Goal: Task Accomplishment & Management: Manage account settings

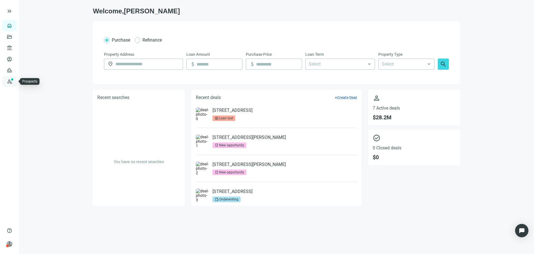
click at [14, 81] on link "Prospects New" at bounding box center [23, 81] width 18 height 11
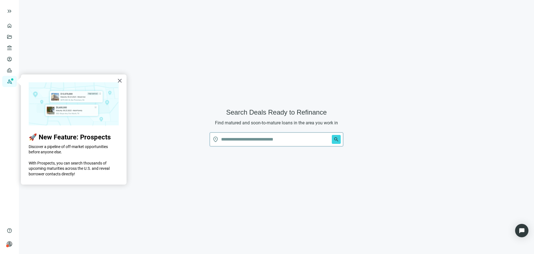
click at [244, 144] on input "text" at bounding box center [275, 138] width 109 height 13
click at [332, 135] on button "search" at bounding box center [336, 139] width 9 height 9
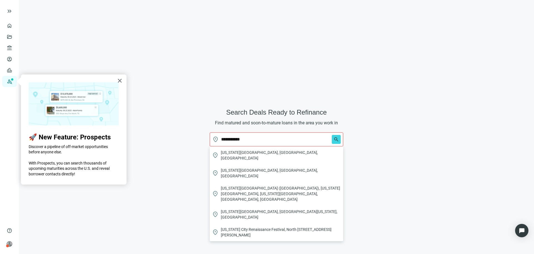
click at [239, 139] on input "**********" at bounding box center [275, 138] width 109 height 13
click at [246, 152] on span "[US_STATE][GEOGRAPHIC_DATA], [GEOGRAPHIC_DATA], [GEOGRAPHIC_DATA]" at bounding box center [281, 154] width 120 height 11
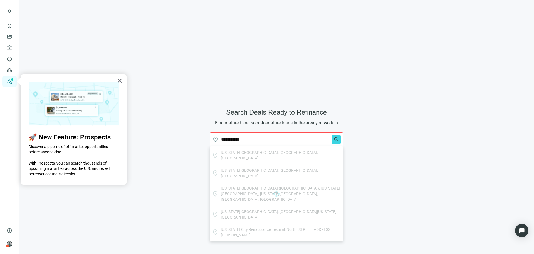
type input "**********"
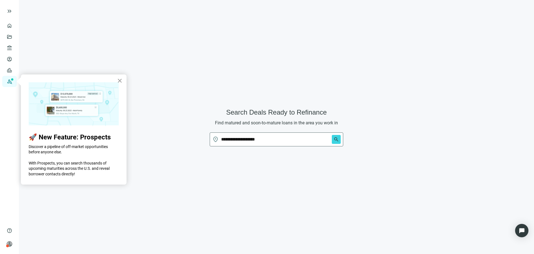
click at [121, 80] on button "×" at bounding box center [119, 80] width 5 height 9
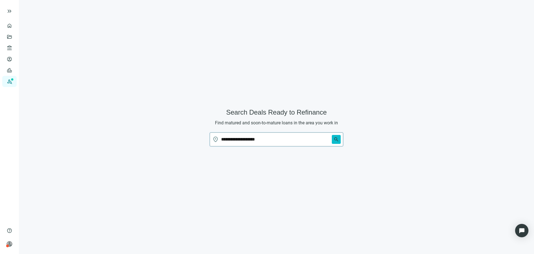
click at [335, 138] on span "search" at bounding box center [337, 139] width 6 height 6
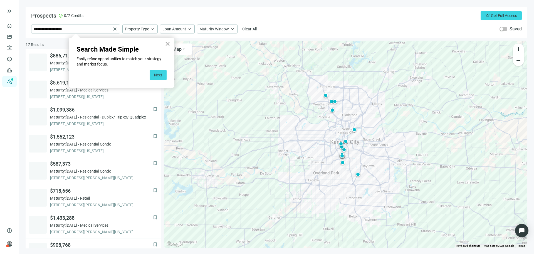
click at [166, 46] on button "×" at bounding box center [167, 43] width 5 height 9
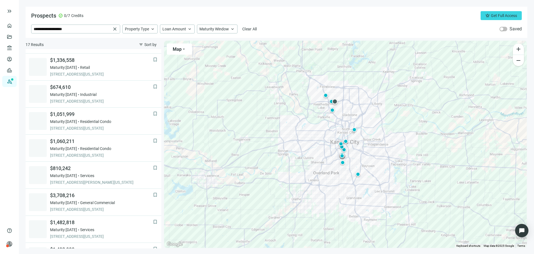
scroll to position [251, 0]
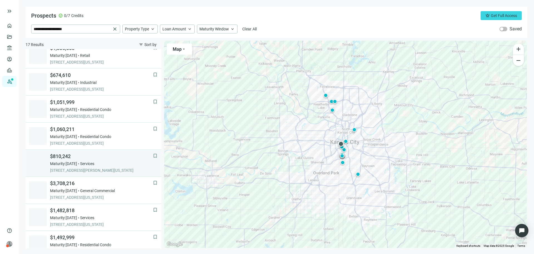
click at [114, 168] on span "2401 HOLLY ST, KANSAS CITY, 64108, MO" at bounding box center [101, 170] width 103 height 6
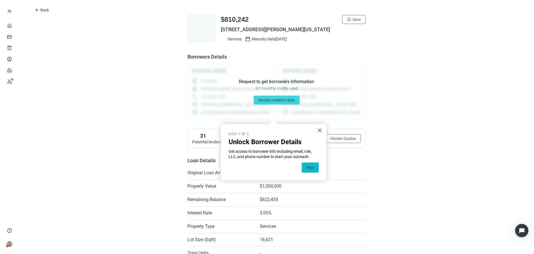
click at [313, 167] on button "Next" at bounding box center [310, 167] width 17 height 10
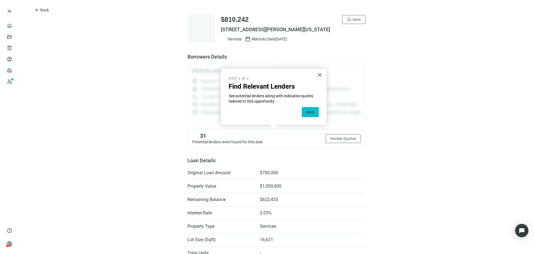
click at [310, 112] on button "Next" at bounding box center [310, 112] width 17 height 10
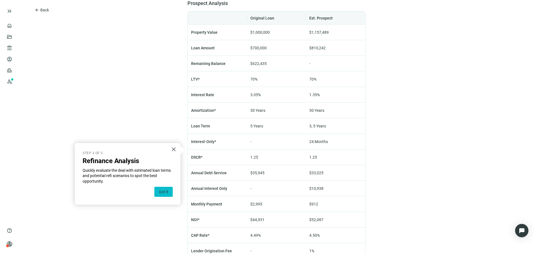
click at [171, 190] on button "Got it" at bounding box center [163, 191] width 18 height 10
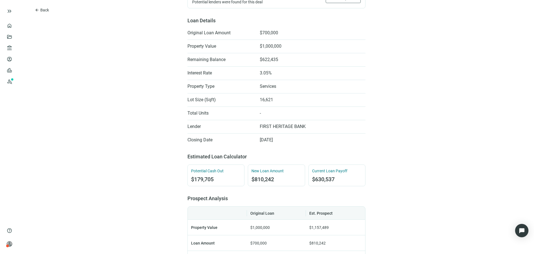
scroll to position [0, 0]
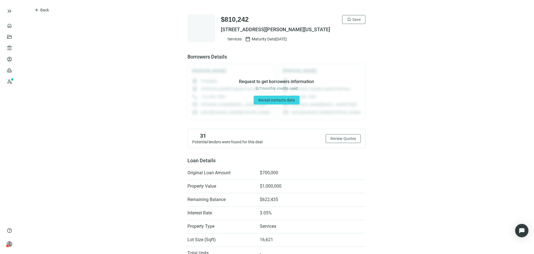
click at [266, 88] on span "0 / 7 monthly credits used" at bounding box center [277, 88] width 42 height 6
drag, startPoint x: 266, startPoint y: 88, endPoint x: 260, endPoint y: 81, distance: 9.1
click at [260, 81] on div "Request to get borrowers information 0 / 7 monthly credits used Reveal contacts…" at bounding box center [277, 91] width 178 height 56
click at [260, 81] on span "Request to get borrowers information" at bounding box center [276, 82] width 75 height 6
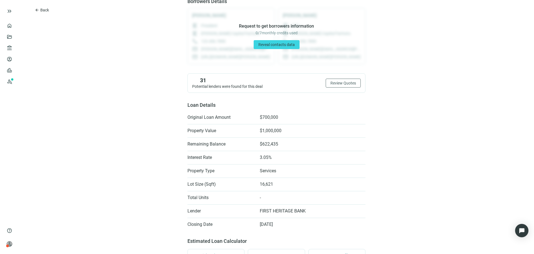
scroll to position [56, 0]
click at [41, 16] on div at bounding box center [24, 11] width 36 height 11
click at [44, 6] on button "arrow_back Back" at bounding box center [42, 10] width 24 height 9
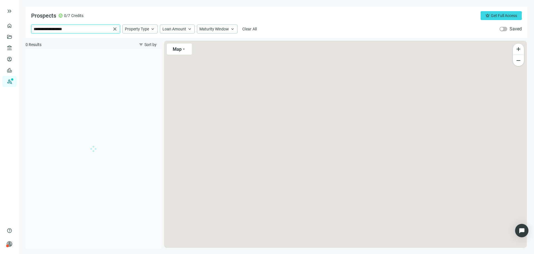
click at [78, 30] on input "**********" at bounding box center [72, 29] width 77 height 8
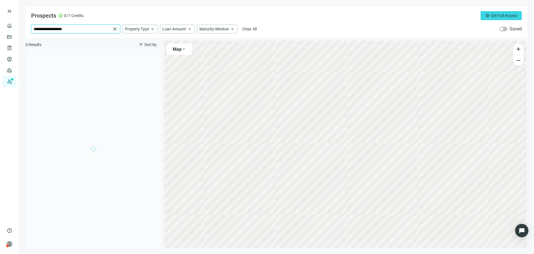
click at [78, 30] on input "**********" at bounding box center [72, 29] width 77 height 8
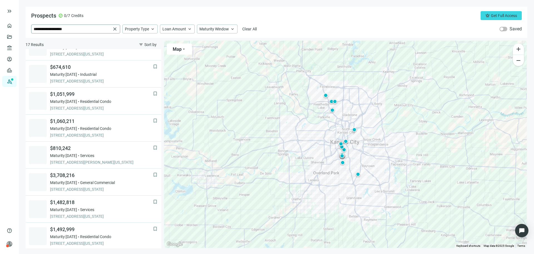
scroll to position [260, 0]
click at [78, 28] on input "**********" at bounding box center [72, 29] width 77 height 8
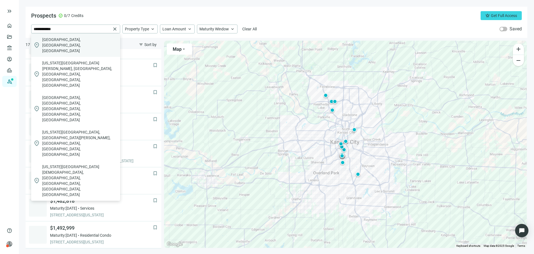
click at [75, 42] on span "Lakewood, CO, USA" at bounding box center [80, 45] width 76 height 17
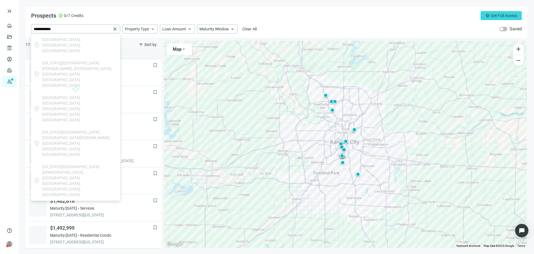
type input "**********"
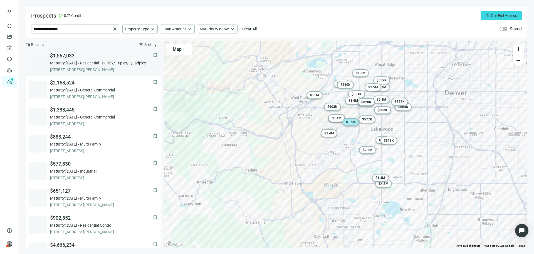
click at [92, 54] on span "$1,567,033" at bounding box center [101, 55] width 103 height 7
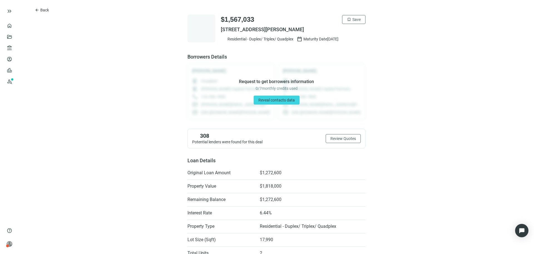
click at [240, 82] on span "Request to get borrowers information" at bounding box center [276, 82] width 75 height 6
drag, startPoint x: 240, startPoint y: 82, endPoint x: 288, endPoint y: 88, distance: 48.5
click at [291, 89] on div "Request to get borrowers information 0 / 7 monthly credits used Reveal contacts…" at bounding box center [277, 91] width 178 height 56
click at [288, 88] on span "0 / 7 monthly credits used" at bounding box center [277, 88] width 42 height 6
drag, startPoint x: 288, startPoint y: 88, endPoint x: 284, endPoint y: 81, distance: 8.0
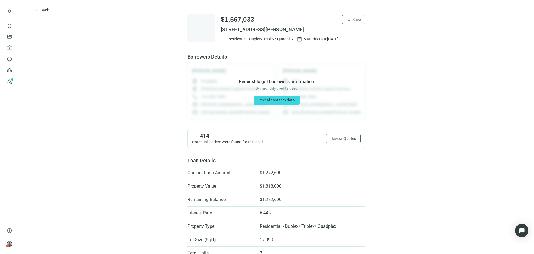
click at [284, 81] on div "Request to get borrowers information 0 / 7 monthly credits used Reveal contacts…" at bounding box center [277, 91] width 178 height 56
click at [241, 144] on div "414 Potential lenders were found for this deal" at bounding box center [227, 138] width 70 height 12
drag, startPoint x: 241, startPoint y: 144, endPoint x: 222, endPoint y: 134, distance: 21.7
click at [231, 138] on div "414 Potential lenders were found for this deal" at bounding box center [227, 138] width 70 height 12
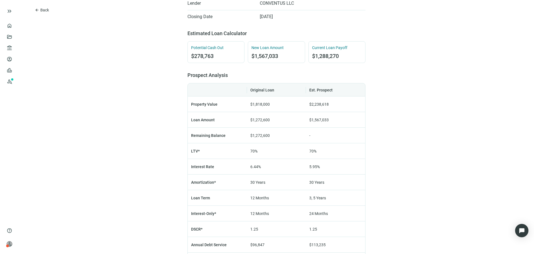
scroll to position [278, 0]
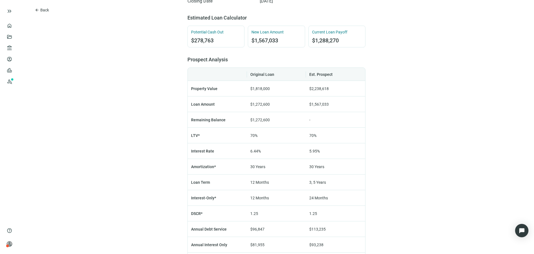
click at [188, 88] on td "Property Value" at bounding box center [217, 89] width 59 height 16
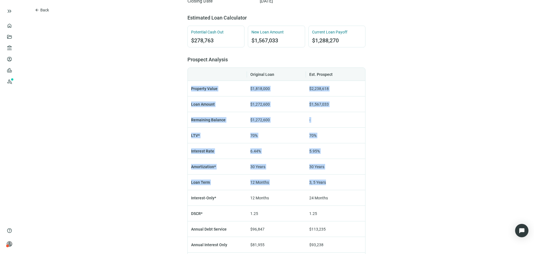
drag, startPoint x: 188, startPoint y: 88, endPoint x: 340, endPoint y: 182, distance: 179.2
click at [340, 182] on tbody "Property Value $1,818,000 $2,238,618 Loan Amount $1,272,600 $1,567,033 Remainin…" at bounding box center [277, 205] width 178 height 249
click at [334, 178] on td "3, 5 Years" at bounding box center [335, 182] width 59 height 16
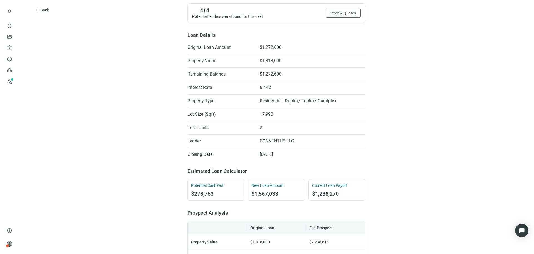
scroll to position [86, 0]
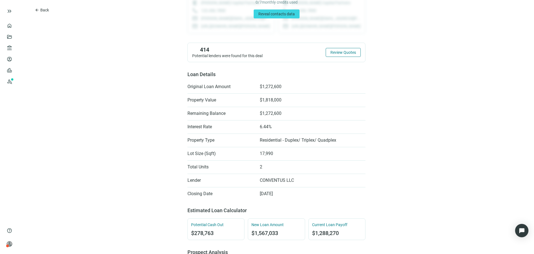
click at [339, 53] on span "Review Quotes" at bounding box center [344, 52] width 26 height 4
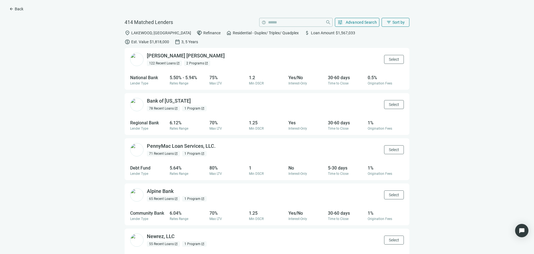
click at [143, 120] on div "Regional Bank" at bounding box center [148, 122] width 36 height 5
drag, startPoint x: 143, startPoint y: 111, endPoint x: 259, endPoint y: 120, distance: 116.1
click at [259, 120] on div "Regional Bank Lender Type 6.12% Rates Range 70% Max LTV 1.25 Min DSCR Yes Inter…" at bounding box center [267, 125] width 285 height 19
click at [82, 117] on div "JP Morgan Chase open_in_new 122 Recent Loans open_in_new 2 Programs open_in_new…" at bounding box center [267, 153] width 526 height 211
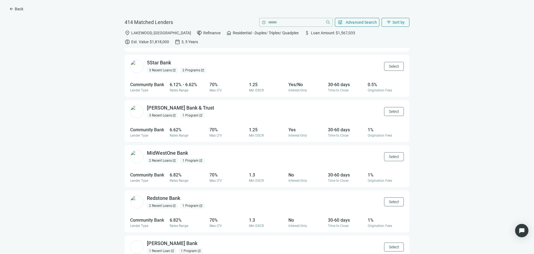
scroll to position [682, 0]
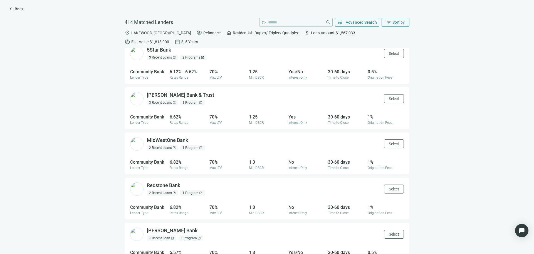
click at [22, 7] on span "Back" at bounding box center [19, 9] width 9 height 4
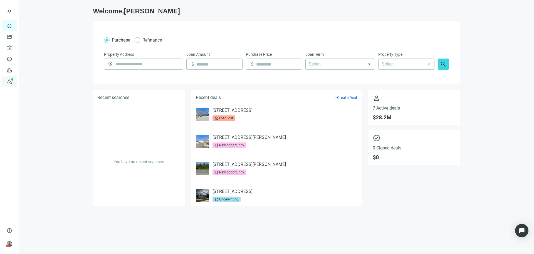
click at [14, 81] on link "Prospects New" at bounding box center [23, 81] width 18 height 11
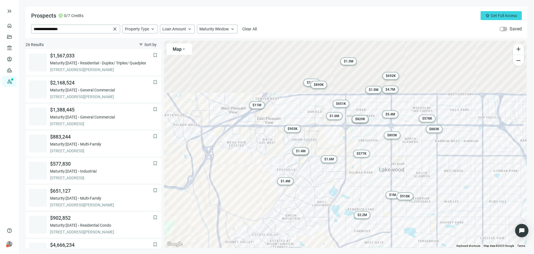
drag, startPoint x: 348, startPoint y: 91, endPoint x: 316, endPoint y: 154, distance: 70.7
click at [316, 154] on div "To activate drag with keyboard, press Alt + Enter. Once in keyboard drag state,…" at bounding box center [345, 144] width 363 height 207
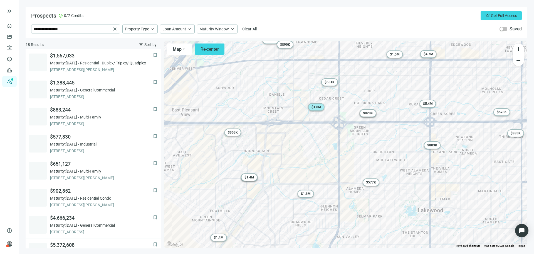
click at [321, 109] on span "$ 1.6M" at bounding box center [317, 107] width 10 height 4
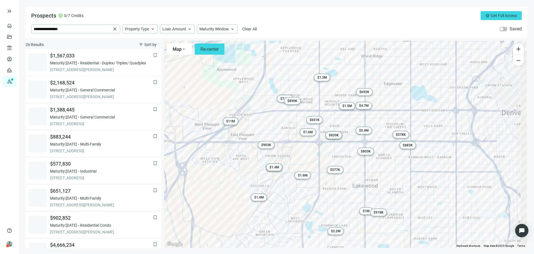
drag, startPoint x: 373, startPoint y: 172, endPoint x: 370, endPoint y: 174, distance: 4.0
click at [370, 174] on div "To activate drag with keyboard, press Alt + Enter. Once in keyboard drag state,…" at bounding box center [345, 144] width 363 height 207
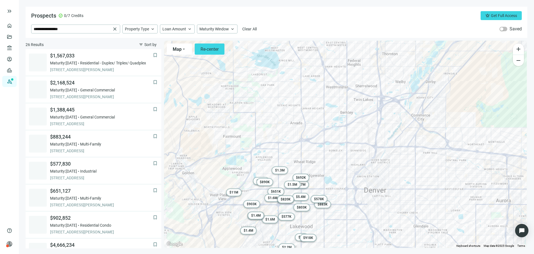
drag, startPoint x: 290, startPoint y: 86, endPoint x: 237, endPoint y: 149, distance: 82.0
click at [237, 149] on div "To activate drag with keyboard, press Alt + Enter. Once in keyboard drag state,…" at bounding box center [345, 144] width 363 height 207
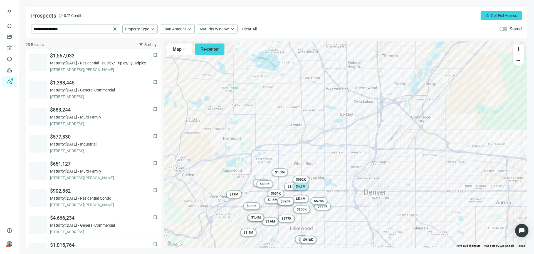
click at [302, 186] on span "$ 4.7M" at bounding box center [301, 186] width 10 height 4
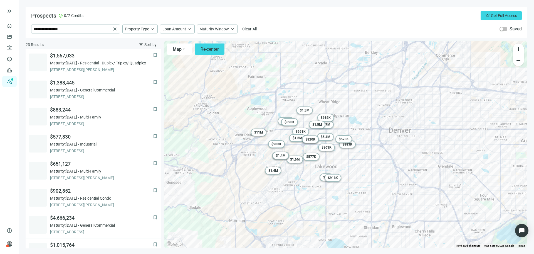
drag, startPoint x: 290, startPoint y: 232, endPoint x: 315, endPoint y: 169, distance: 67.7
click at [315, 169] on div "To activate drag with keyboard, press Alt + Enter. Once in keyboard drag state,…" at bounding box center [345, 144] width 363 height 207
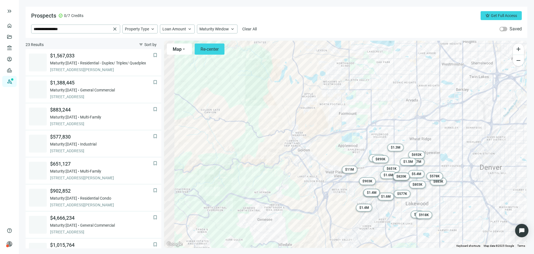
drag, startPoint x: 247, startPoint y: 180, endPoint x: 334, endPoint y: 215, distance: 93.9
click at [334, 215] on div "To activate drag with keyboard, press Alt + Enter. Once in keyboard drag state,…" at bounding box center [345, 144] width 363 height 207
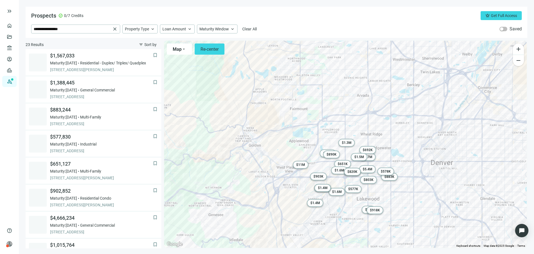
drag, startPoint x: 336, startPoint y: 216, endPoint x: 273, endPoint y: 206, distance: 64.3
click at [271, 210] on div "To activate drag with keyboard, press Alt + Enter. Once in keyboard drag state,…" at bounding box center [345, 144] width 363 height 207
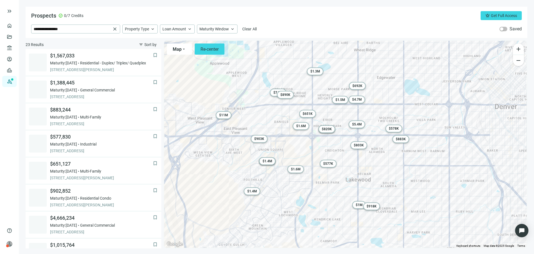
drag, startPoint x: 352, startPoint y: 192, endPoint x: 346, endPoint y: 139, distance: 52.9
click at [346, 139] on div "To activate drag with keyboard, press Alt + Enter. Once in keyboard drag state,…" at bounding box center [345, 144] width 363 height 207
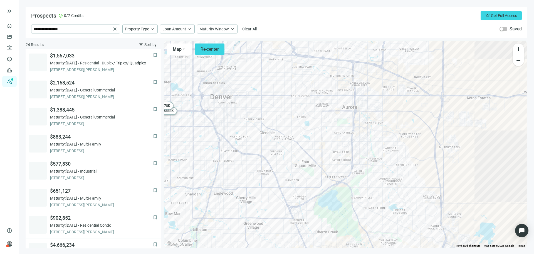
drag, startPoint x: 409, startPoint y: 203, endPoint x: 189, endPoint y: 172, distance: 222.3
click at [190, 172] on div "To activate drag with keyboard, press Alt + Enter. Once in keyboard drag state,…" at bounding box center [345, 144] width 363 height 207
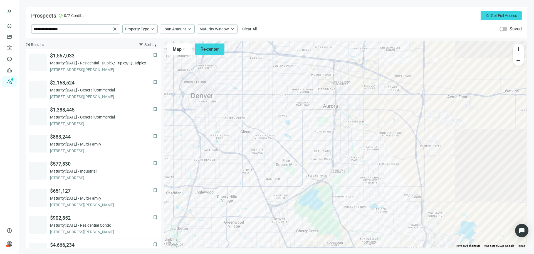
click at [116, 30] on span "close" at bounding box center [115, 29] width 6 height 6
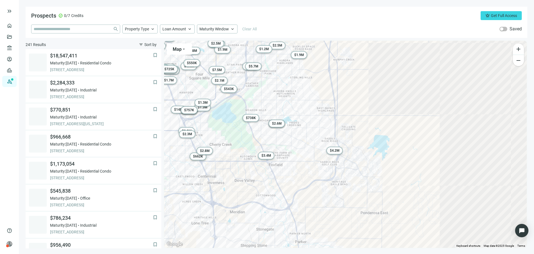
drag, startPoint x: 337, startPoint y: 175, endPoint x: 308, endPoint y: 138, distance: 47.8
click at [257, 84] on div "To activate drag with keyboard, press Alt + Enter. Once in keyboard drag state,…" at bounding box center [345, 144] width 363 height 207
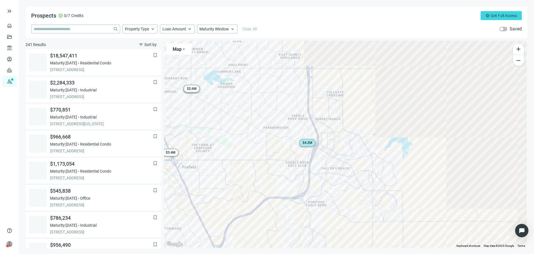
click at [306, 144] on span "$ 4.2M" at bounding box center [308, 143] width 10 height 4
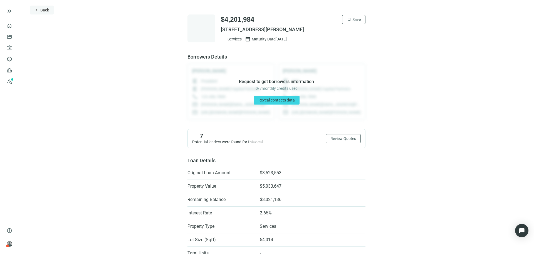
click at [39, 9] on span "arrow_back" at bounding box center [37, 10] width 4 height 4
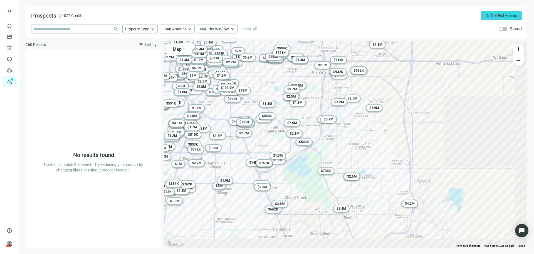
drag, startPoint x: 351, startPoint y: 215, endPoint x: 338, endPoint y: 182, distance: 35.6
click at [338, 182] on div "To activate drag with keyboard, press Alt + Enter. Once in keyboard drag state,…" at bounding box center [345, 144] width 363 height 207
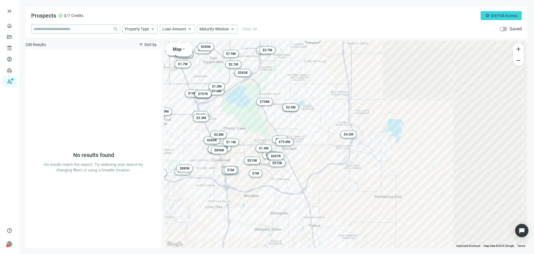
drag, startPoint x: 355, startPoint y: 154, endPoint x: 315, endPoint y: 109, distance: 60.1
click at [315, 109] on div "To activate drag with keyboard, press Alt + Enter. Once in keyboard drag state,…" at bounding box center [345, 144] width 363 height 207
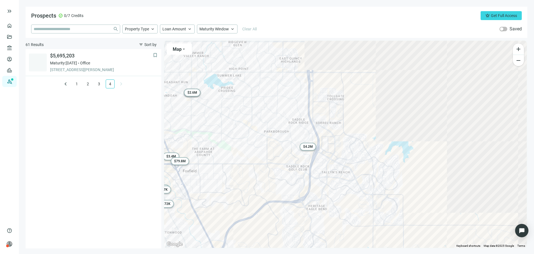
drag, startPoint x: 344, startPoint y: 144, endPoint x: 305, endPoint y: 156, distance: 40.9
click at [300, 162] on div "To activate drag with keyboard, press Alt + Enter. Once in keyboard drag state,…" at bounding box center [345, 144] width 363 height 207
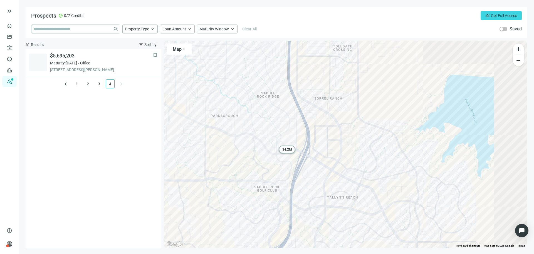
drag, startPoint x: 281, startPoint y: 165, endPoint x: 304, endPoint y: 160, distance: 23.3
click at [304, 160] on div "To activate drag with keyboard, press Alt + Enter. Once in keyboard drag state,…" at bounding box center [345, 144] width 363 height 207
click at [289, 150] on span "$ 4.2M" at bounding box center [288, 149] width 10 height 4
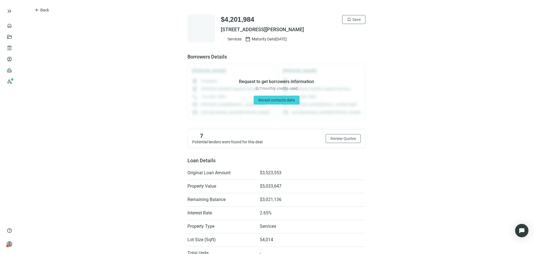
click at [222, 29] on span "23060 E SMOKY HILL RD, AURORA, CO 80016" at bounding box center [293, 29] width 145 height 7
drag, startPoint x: 222, startPoint y: 29, endPoint x: 316, endPoint y: 30, distance: 94.1
click at [316, 30] on span "23060 E SMOKY HILL RD, AURORA, CO 80016" at bounding box center [293, 29] width 145 height 7
copy span "23060 E SMOKY HILL RD, AURORA, CO 80016"
click at [41, 10] on span "Back" at bounding box center [44, 10] width 9 height 4
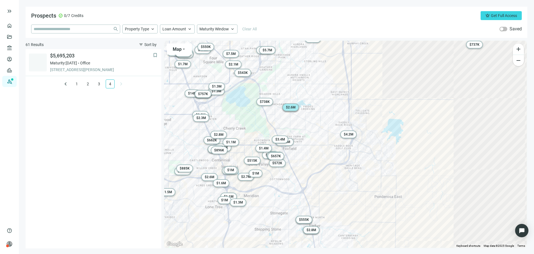
click at [294, 109] on span "$ 2.6M" at bounding box center [291, 107] width 10 height 4
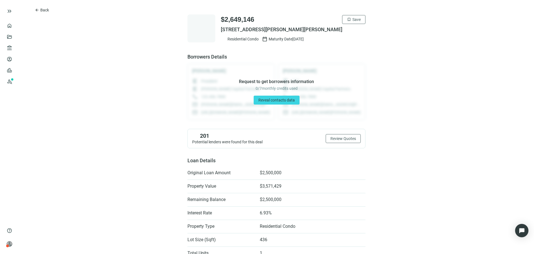
click at [221, 30] on span "16934 E WHITAKER DR UNIT H, AURORA, CO 80015" at bounding box center [293, 29] width 145 height 7
drag, startPoint x: 219, startPoint y: 30, endPoint x: 329, endPoint y: 27, distance: 110.0
click at [329, 27] on span "16934 E WHITAKER DR UNIT H, AURORA, CO 80015" at bounding box center [293, 29] width 145 height 7
copy span "16934 E WHITAKER DR UNIT H, AURORA, CO 80015"
click at [41, 11] on span "Back" at bounding box center [44, 10] width 9 height 4
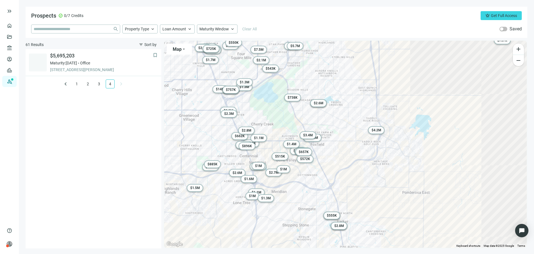
drag, startPoint x: 300, startPoint y: 153, endPoint x: 327, endPoint y: 149, distance: 27.3
click at [327, 149] on div "To activate drag with keyboard, press Alt + Enter. Once in keyboard drag state,…" at bounding box center [345, 144] width 363 height 207
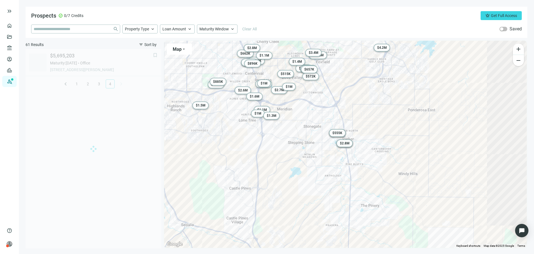
drag, startPoint x: 347, startPoint y: 240, endPoint x: 353, endPoint y: 156, distance: 84.2
click at [353, 156] on div "To activate drag with keyboard, press Alt + Enter. Once in keyboard drag state,…" at bounding box center [345, 144] width 363 height 207
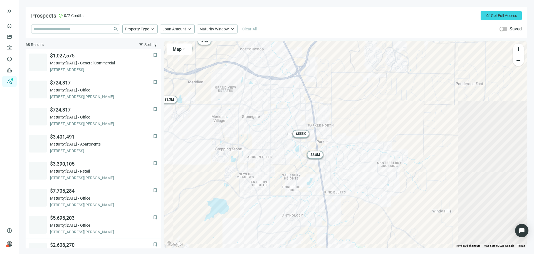
drag, startPoint x: 344, startPoint y: 157, endPoint x: 316, endPoint y: 166, distance: 29.4
click at [316, 166] on div "To activate drag with keyboard, press Alt + Enter. Once in keyboard drag state,…" at bounding box center [345, 144] width 363 height 207
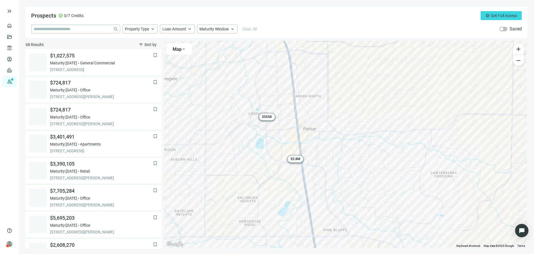
drag, startPoint x: 313, startPoint y: 187, endPoint x: 328, endPoint y: 175, distance: 19.8
click at [328, 175] on div "To activate drag with keyboard, press Alt + Enter. Once in keyboard drag state,…" at bounding box center [345, 144] width 363 height 207
click at [296, 155] on div "$ 2.8M" at bounding box center [296, 159] width 16 height 8
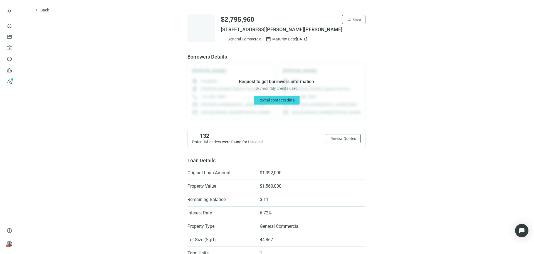
click at [221, 29] on span "11355 S PARKER RD, PARKER, CO 80134" at bounding box center [293, 29] width 145 height 7
drag, startPoint x: 221, startPoint y: 29, endPoint x: 308, endPoint y: 28, distance: 86.9
click at [308, 28] on span "11355 S PARKER RD, PARKER, CO 80134" at bounding box center [293, 29] width 145 height 7
copy div "11355 S PARKER RD, PARKER, CO 80134"
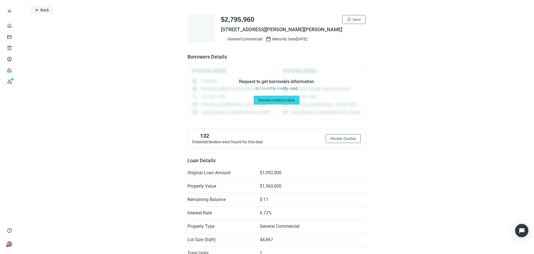
click at [36, 11] on span "arrow_back" at bounding box center [37, 10] width 4 height 4
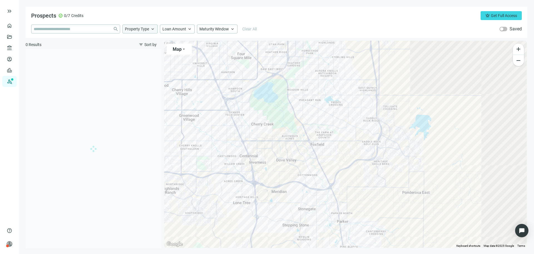
click at [155, 29] on span "keyboard_arrow_up" at bounding box center [152, 28] width 5 height 5
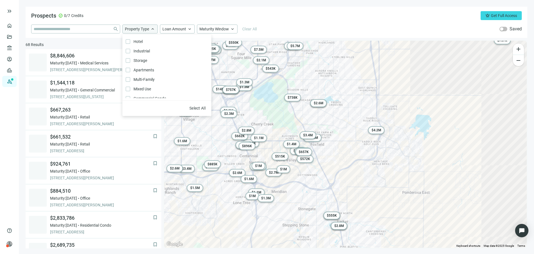
click at [153, 28] on span "keyboard_arrow_up" at bounding box center [152, 28] width 5 height 5
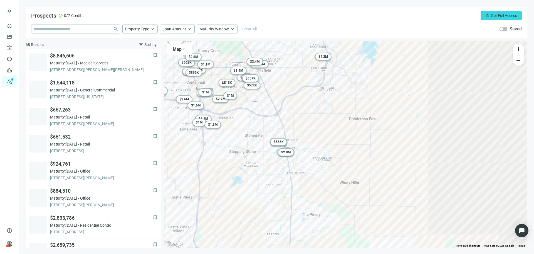
drag, startPoint x: 363, startPoint y: 213, endPoint x: 307, endPoint y: 133, distance: 97.0
click at [307, 133] on div "To activate drag with keyboard, press Alt + Enter. Once in keyboard drag state,…" at bounding box center [345, 144] width 363 height 207
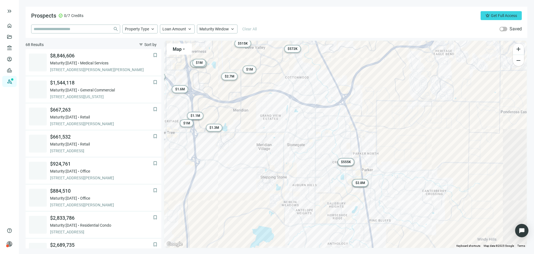
drag, startPoint x: 306, startPoint y: 175, endPoint x: 400, endPoint y: 180, distance: 94.7
click at [400, 180] on div "To activate drag with keyboard, press Alt + Enter. Once in keyboard drag state,…" at bounding box center [345, 144] width 363 height 207
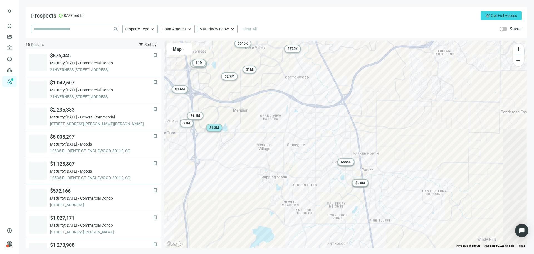
click at [215, 124] on div "$ 1.3M" at bounding box center [214, 128] width 16 height 8
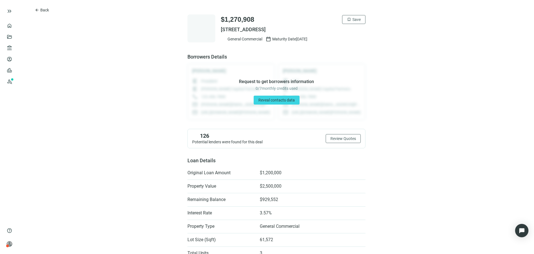
click at [232, 38] on span "General Commercial" at bounding box center [245, 39] width 35 height 6
drag, startPoint x: 232, startPoint y: 38, endPoint x: 250, endPoint y: 38, distance: 18.1
click at [251, 38] on span "General Commercial" at bounding box center [245, 39] width 35 height 6
click at [217, 28] on div "$1,270,908 bookmark Save 9854 ZENITH MERIDIAN DR, ENGLEWOOD, CO 80112 General C…" at bounding box center [277, 28] width 178 height 28
drag, startPoint x: 217, startPoint y: 28, endPoint x: 329, endPoint y: 28, distance: 111.6
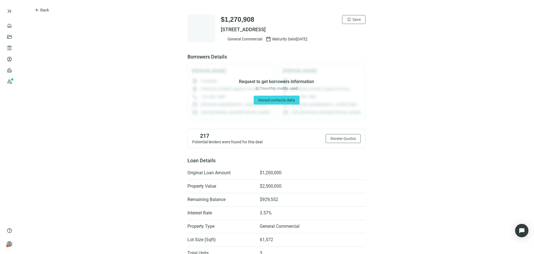
click at [329, 28] on div "$1,270,908 bookmark Save 9854 ZENITH MERIDIAN DR, ENGLEWOOD, CO 80112 General C…" at bounding box center [277, 28] width 178 height 28
copy span "9854 ZENITH MERIDIAN DR, ENGLEWOOD, CO 80112"
click at [44, 12] on span "Back" at bounding box center [44, 10] width 9 height 4
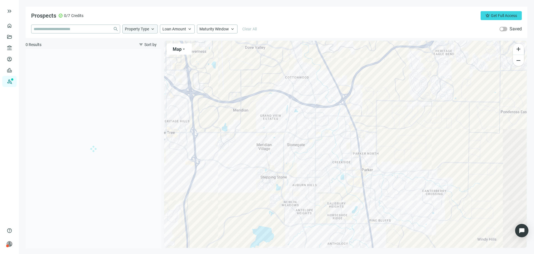
click at [146, 30] on span "Property Type" at bounding box center [137, 28] width 24 height 5
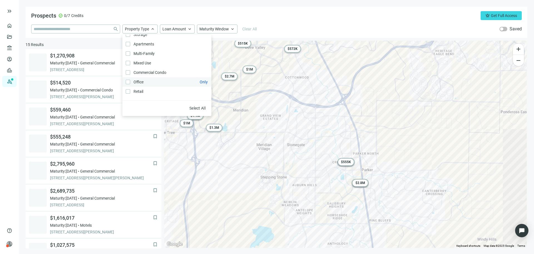
scroll to position [35, 0]
click at [124, 44] on label "Multi-Family Only" at bounding box center [166, 44] width 89 height 9
click at [181, 152] on div "To activate drag with keyboard, press Alt + Enter. Once in keyboard drag state,…" at bounding box center [345, 144] width 363 height 207
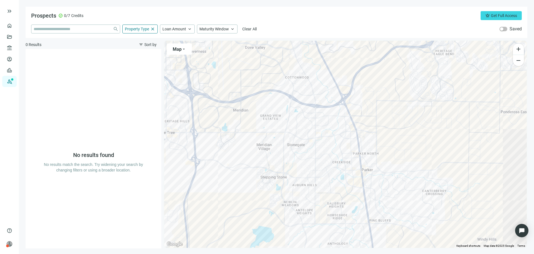
click at [254, 128] on div at bounding box center [345, 144] width 363 height 207
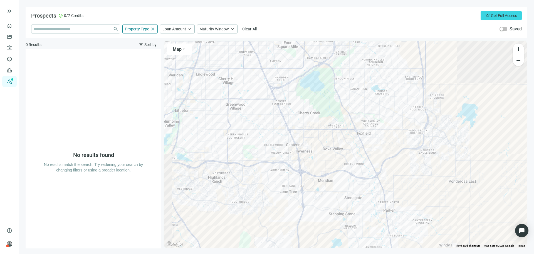
drag, startPoint x: 272, startPoint y: 175, endPoint x: 279, endPoint y: 179, distance: 8.9
click at [279, 179] on div at bounding box center [345, 144] width 363 height 207
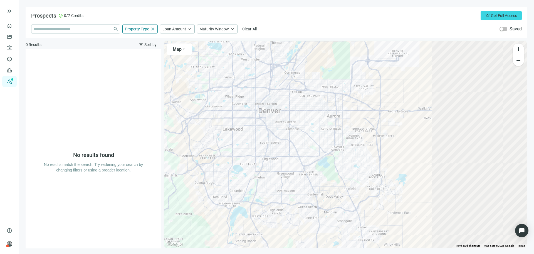
drag, startPoint x: 271, startPoint y: 158, endPoint x: 268, endPoint y: 191, distance: 33.2
click at [268, 191] on div at bounding box center [345, 144] width 363 height 207
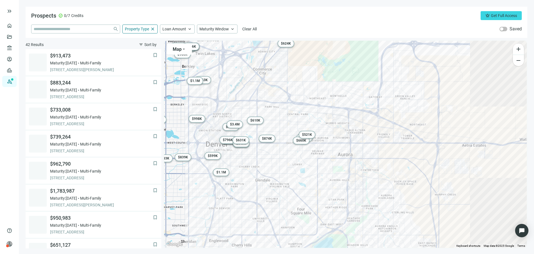
drag, startPoint x: 270, startPoint y: 122, endPoint x: 293, endPoint y: 185, distance: 66.4
click at [293, 185] on div "To activate drag with keyboard, press Alt + Enter. Once in keyboard drag state,…" at bounding box center [345, 144] width 363 height 207
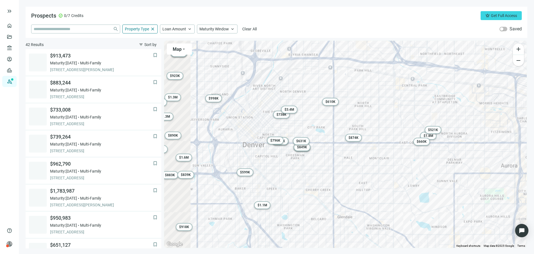
drag, startPoint x: 275, startPoint y: 169, endPoint x: 439, endPoint y: 170, distance: 164.5
click at [439, 170] on div "To activate drag with keyboard, press Alt + Enter. Once in keyboard drag state,…" at bounding box center [345, 144] width 363 height 207
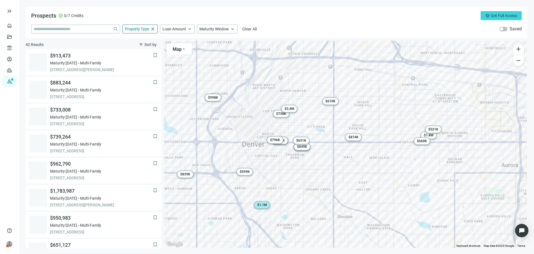
click at [261, 206] on span "$ 1.1M" at bounding box center [262, 205] width 10 height 4
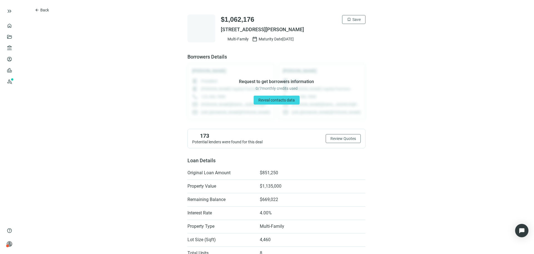
click at [222, 28] on span "428 S SHERMAN ST, DENVER, CO 80209" at bounding box center [293, 29] width 145 height 7
drag, startPoint x: 222, startPoint y: 28, endPoint x: 295, endPoint y: 28, distance: 73.5
click at [295, 28] on span "428 S SHERMAN ST, DENVER, CO 80209" at bounding box center [293, 29] width 145 height 7
copy span "428 S SHERMAN ST, DENVER, CO 80209"
click at [48, 12] on span "Back" at bounding box center [44, 10] width 9 height 4
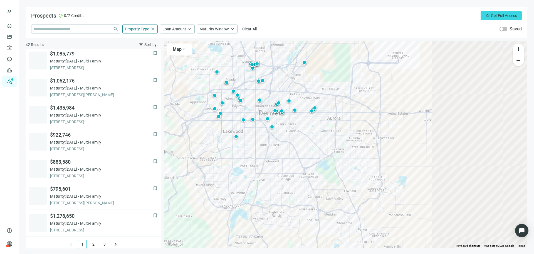
scroll to position [357, 0]
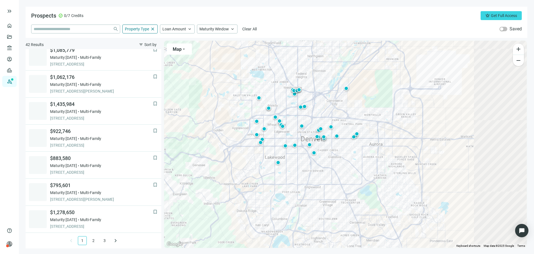
drag, startPoint x: 283, startPoint y: 173, endPoint x: 290, endPoint y: 178, distance: 8.1
click at [290, 178] on div "To activate drag with keyboard, press Alt + Enter. Once in keyboard drag state,…" at bounding box center [345, 144] width 363 height 207
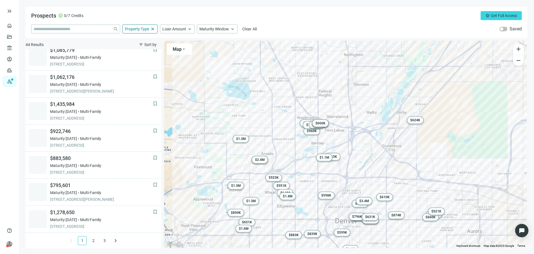
drag, startPoint x: 320, startPoint y: 127, endPoint x: 367, endPoint y: 192, distance: 80.0
click at [367, 192] on div "To activate drag with keyboard, press Alt + Enter. Once in keyboard drag state,…" at bounding box center [345, 144] width 363 height 207
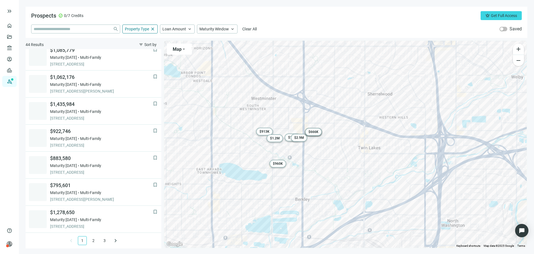
drag, startPoint x: 309, startPoint y: 167, endPoint x: 345, endPoint y: 159, distance: 36.6
click at [345, 159] on div "To activate drag with keyboard, press Alt + Enter. Once in keyboard drag state,…" at bounding box center [345, 144] width 363 height 207
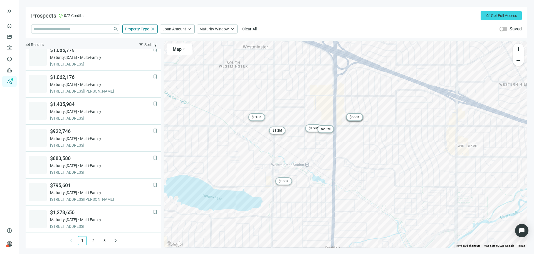
drag, startPoint x: 306, startPoint y: 174, endPoint x: 367, endPoint y: 173, distance: 61.0
click at [367, 173] on div "To activate drag with keyboard, press Alt + Enter. Once in keyboard drag state,…" at bounding box center [345, 144] width 363 height 207
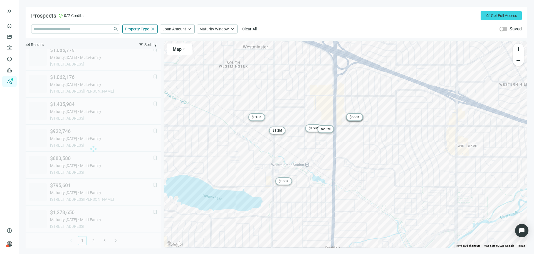
scroll to position [17, 0]
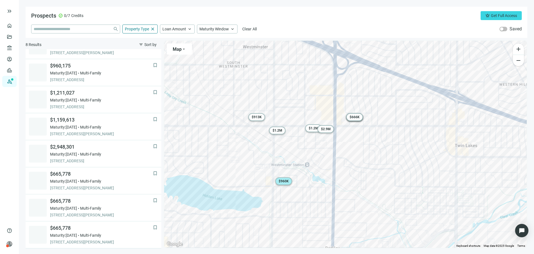
click at [283, 181] on span "$ 960K" at bounding box center [284, 181] width 10 height 4
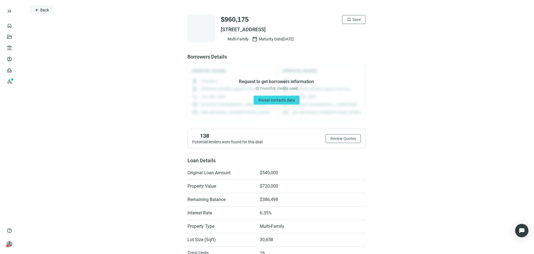
click at [43, 9] on span "Back" at bounding box center [44, 10] width 9 height 4
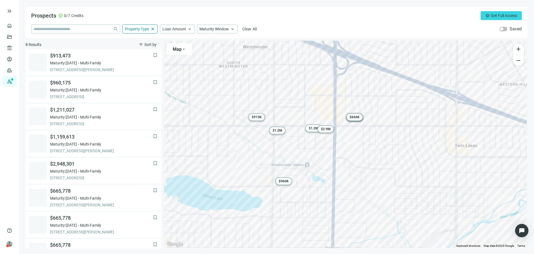
scroll to position [17, 0]
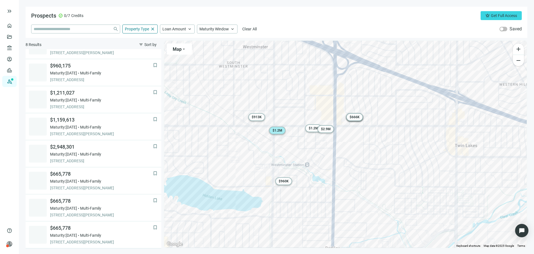
click at [275, 131] on span "$ 1.2M" at bounding box center [278, 130] width 10 height 4
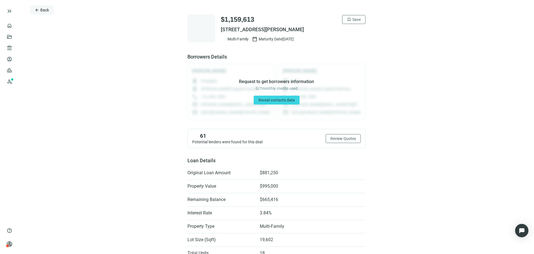
click at [40, 8] on button "arrow_back Back" at bounding box center [42, 10] width 24 height 9
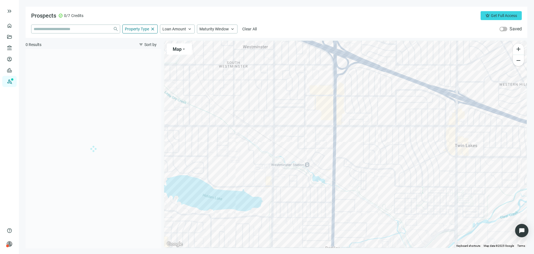
scroll to position [17, 0]
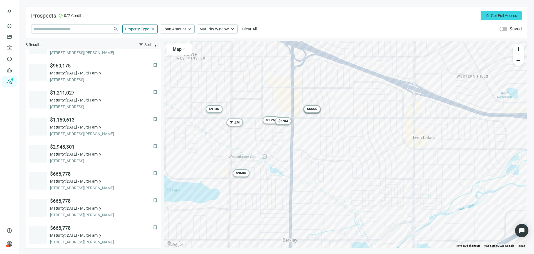
drag, startPoint x: 302, startPoint y: 153, endPoint x: 259, endPoint y: 145, distance: 43.9
click at [259, 145] on div "To activate drag with keyboard, press Alt + Enter. Once in keyboard drag state,…" at bounding box center [345, 144] width 363 height 207
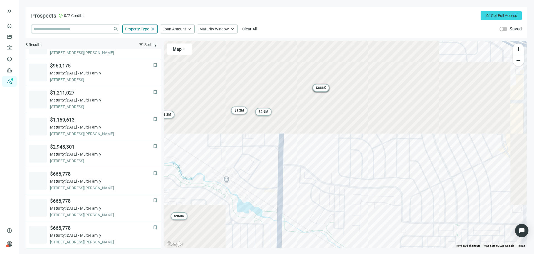
drag, startPoint x: 237, startPoint y: 137, endPoint x: 304, endPoint y: 153, distance: 68.1
click at [304, 153] on div "To activate drag with keyboard, press Alt + Enter. Once in keyboard drag state,…" at bounding box center [345, 144] width 363 height 207
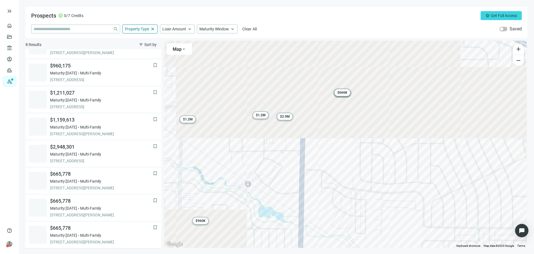
click at [259, 114] on span "$ 1.2M" at bounding box center [261, 115] width 10 height 4
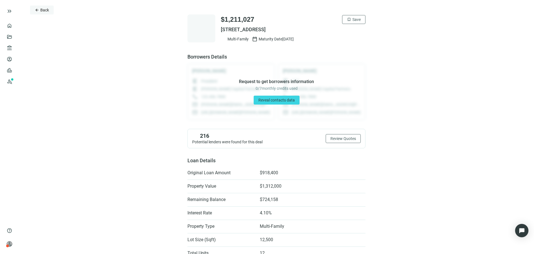
click at [41, 11] on span "Back" at bounding box center [44, 10] width 9 height 4
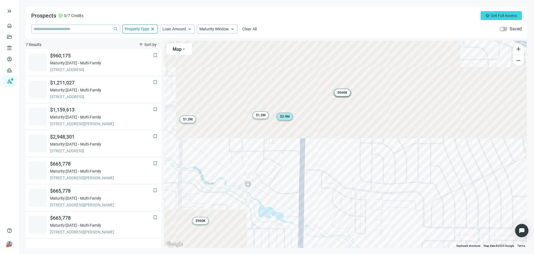
click at [282, 117] on span "$ 2.9M" at bounding box center [285, 116] width 10 height 4
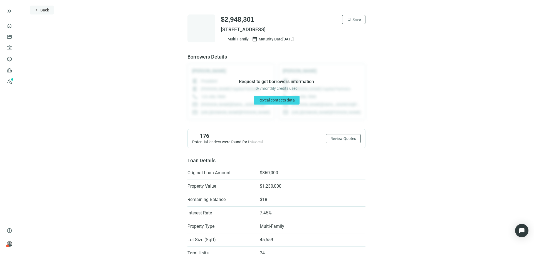
click at [46, 10] on span "Back" at bounding box center [44, 10] width 9 height 4
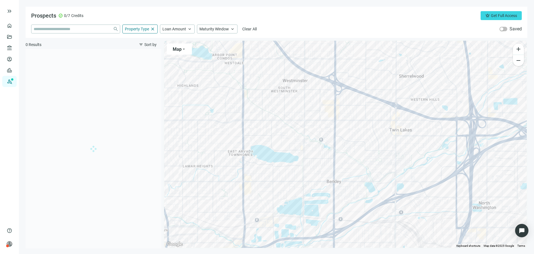
drag, startPoint x: 283, startPoint y: 203, endPoint x: 297, endPoint y: 81, distance: 123.3
click at [297, 81] on div at bounding box center [345, 144] width 363 height 207
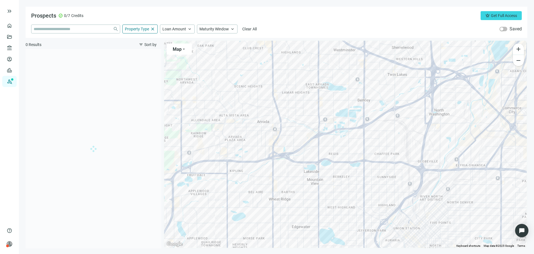
drag, startPoint x: 305, startPoint y: 148, endPoint x: 322, endPoint y: 136, distance: 21.3
click at [319, 145] on div at bounding box center [345, 144] width 363 height 207
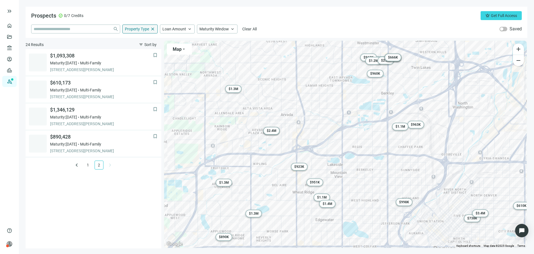
click at [156, 30] on div "Property Type close" at bounding box center [139, 28] width 35 height 9
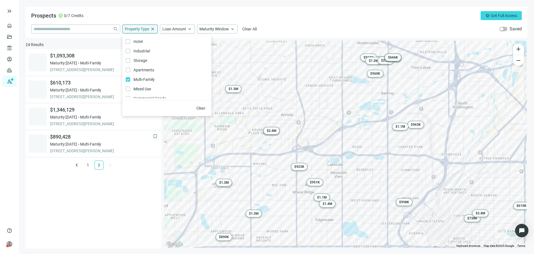
click at [154, 30] on span "close" at bounding box center [152, 28] width 5 height 5
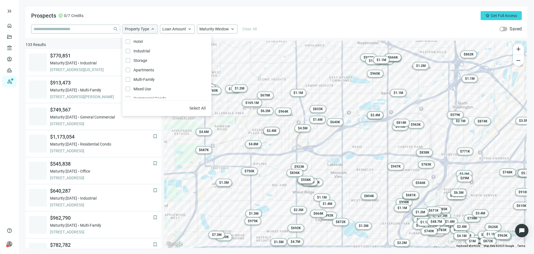
click at [262, 13] on div "Prospects check_circle 0/7 Credits crown Get Full Access" at bounding box center [276, 15] width 491 height 9
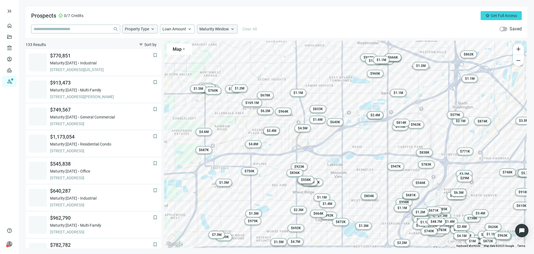
click at [232, 31] on span "keyboard_arrow_up" at bounding box center [232, 28] width 5 height 5
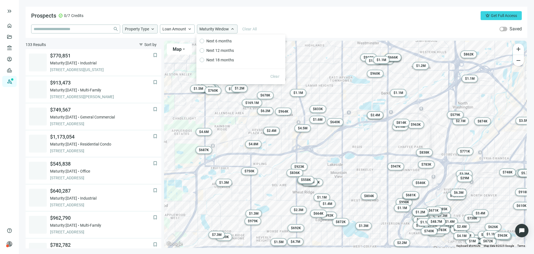
click at [232, 31] on span "keyboard_arrow_up" at bounding box center [232, 28] width 5 height 5
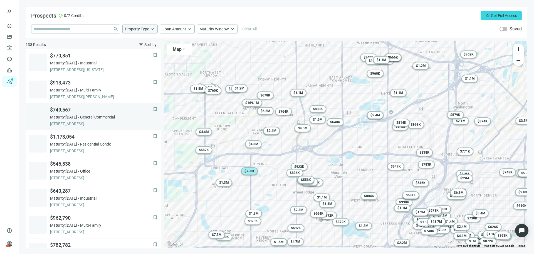
click at [121, 122] on span "4131 KIPLING ST, WHEAT RIDGE, 80033, CO" at bounding box center [101, 124] width 103 height 6
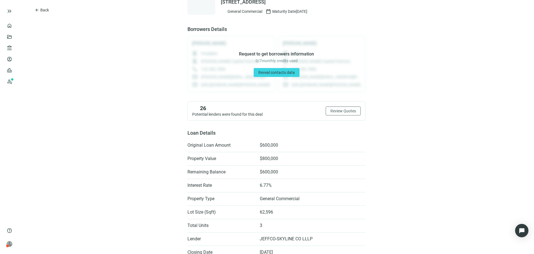
scroll to position [139, 0]
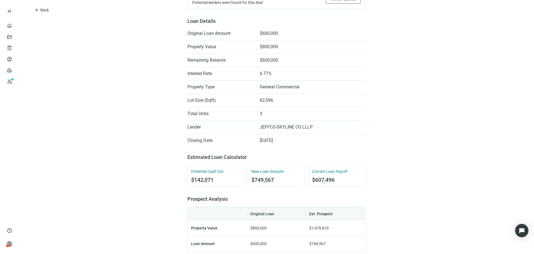
click at [200, 73] on span "Interest Rate" at bounding box center [221, 74] width 67 height 6
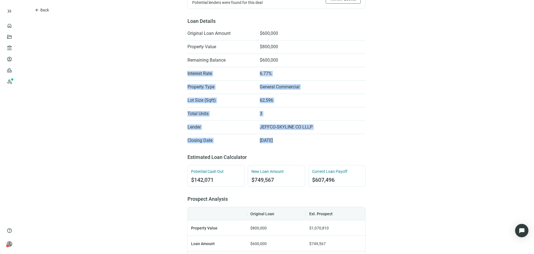
drag, startPoint x: 200, startPoint y: 73, endPoint x: 283, endPoint y: 146, distance: 111.0
click at [283, 146] on div "$749,567 bookmark Save 4131 KIPLING ST, WHEAT RIDGE, CO 80033 General Commercia…" at bounding box center [277, 180] width 178 height 629
click at [282, 145] on div "$749,567 bookmark Save 4131 KIPLING ST, WHEAT RIDGE, CO 80033 General Commercia…" at bounding box center [277, 180] width 178 height 629
drag, startPoint x: 282, startPoint y: 145, endPoint x: 166, endPoint y: 81, distance: 132.7
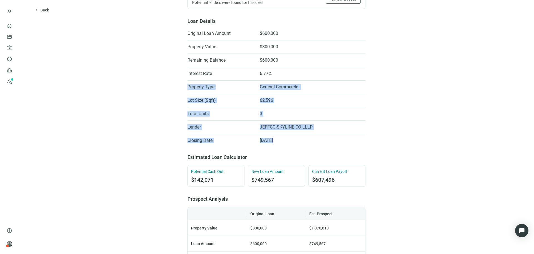
click at [166, 81] on div "arrow_back Back $749,567 bookmark Save 4131 KIPLING ST, WHEAT RIDGE, CO 80033 G…" at bounding box center [277, 184] width 516 height 646
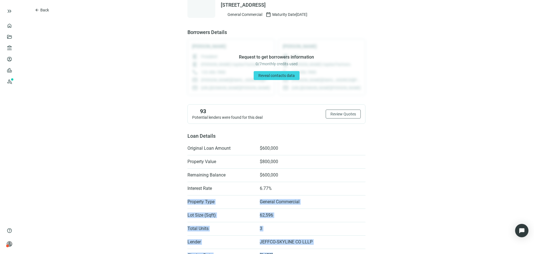
scroll to position [0, 0]
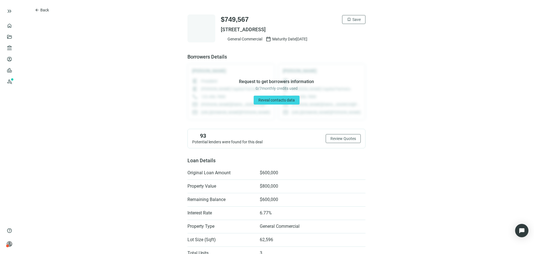
click at [45, 12] on span "Back" at bounding box center [44, 10] width 9 height 4
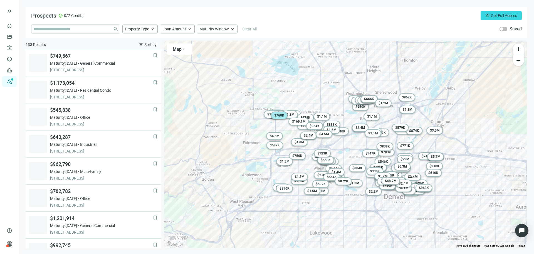
scroll to position [54, 0]
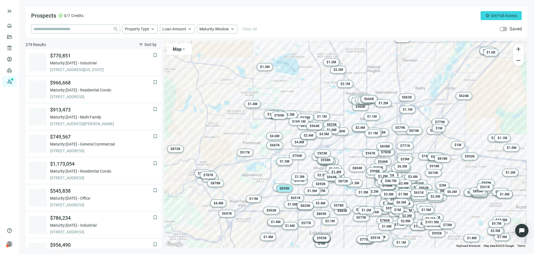
scroll to position [135, 0]
click at [283, 190] on span "$ 890K" at bounding box center [285, 188] width 10 height 4
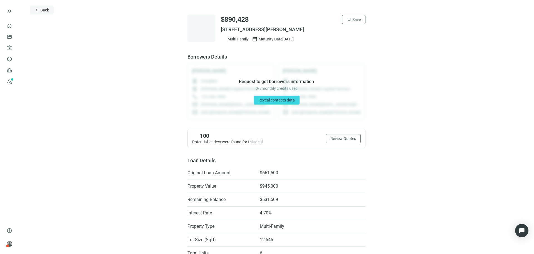
click at [48, 13] on button "arrow_back Back" at bounding box center [42, 10] width 24 height 9
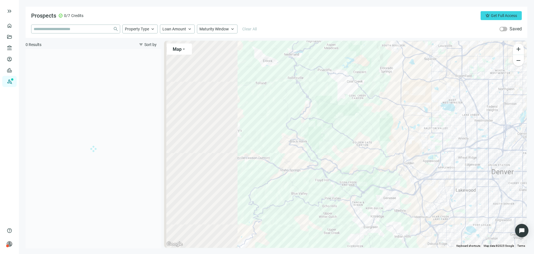
drag, startPoint x: 213, startPoint y: 146, endPoint x: 443, endPoint y: 103, distance: 233.2
click at [443, 104] on div at bounding box center [345, 144] width 363 height 207
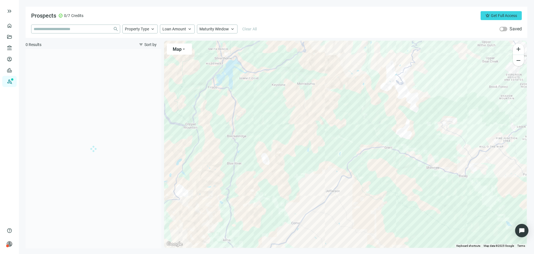
drag, startPoint x: 342, startPoint y: 149, endPoint x: 386, endPoint y: 42, distance: 115.9
click at [386, 42] on div at bounding box center [345, 144] width 363 height 207
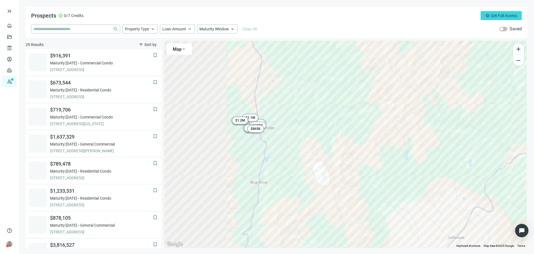
drag, startPoint x: 220, startPoint y: 128, endPoint x: 359, endPoint y: 130, distance: 139.2
click at [363, 130] on div "To activate drag with keyboard, press Alt + Enter. Once in keyboard drag state,…" at bounding box center [345, 144] width 363 height 207
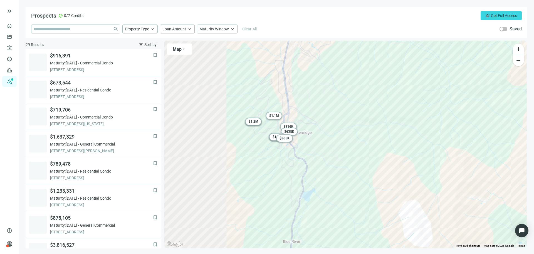
drag, startPoint x: 350, startPoint y: 143, endPoint x: 358, endPoint y: 146, distance: 9.0
click at [362, 146] on div "To activate drag with keyboard, press Alt + Enter. Once in keyboard drag state,…" at bounding box center [345, 144] width 363 height 207
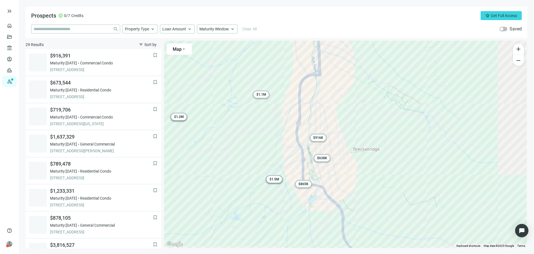
drag, startPoint x: 318, startPoint y: 136, endPoint x: 389, endPoint y: 143, distance: 70.5
click at [389, 143] on div "To activate drag with keyboard, press Alt + Enter. Once in keyboard drag state,…" at bounding box center [345, 144] width 363 height 207
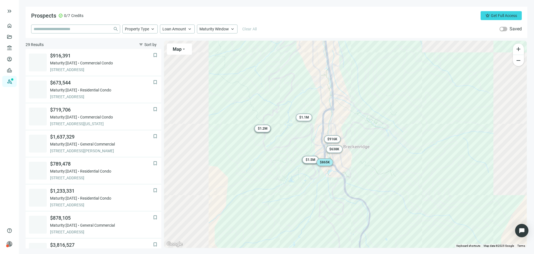
click at [328, 159] on div "$ 865K" at bounding box center [325, 162] width 17 height 8
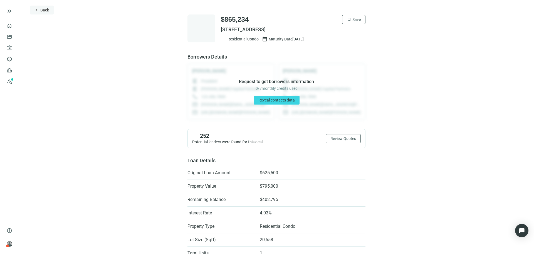
click at [46, 9] on span "Back" at bounding box center [44, 10] width 9 height 4
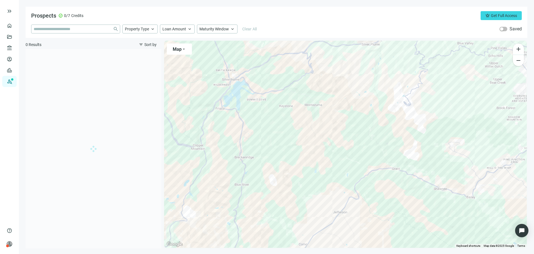
drag, startPoint x: 319, startPoint y: 172, endPoint x: 375, endPoint y: 83, distance: 105.1
click at [375, 83] on div at bounding box center [345, 144] width 363 height 207
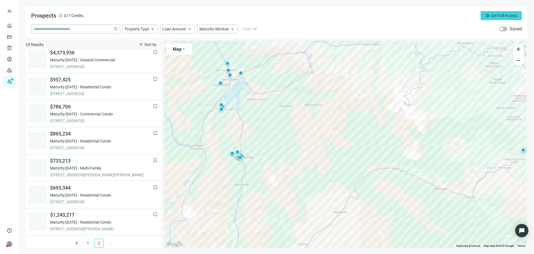
scroll to position [60, 0]
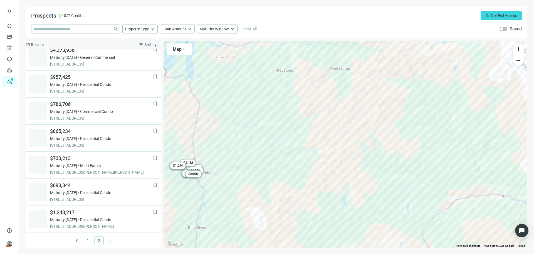
drag, startPoint x: 226, startPoint y: 153, endPoint x: 362, endPoint y: 147, distance: 136.0
click at [362, 147] on div "To activate drag with keyboard, press Alt + Enter. Once in keyboard drag state,…" at bounding box center [345, 144] width 363 height 207
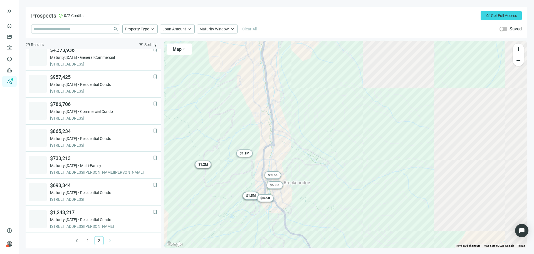
drag, startPoint x: 325, startPoint y: 177, endPoint x: 372, endPoint y: 149, distance: 54.1
click at [372, 149] on div "To activate drag with keyboard, press Alt + Enter. Once in keyboard drag state,…" at bounding box center [345, 144] width 363 height 207
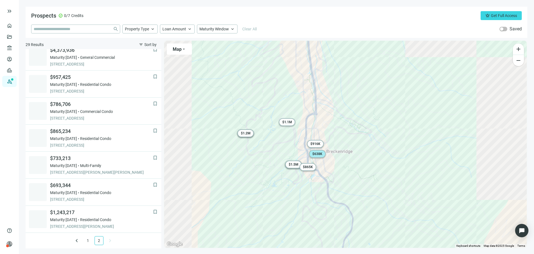
click at [317, 154] on span "$ 638K" at bounding box center [318, 154] width 10 height 4
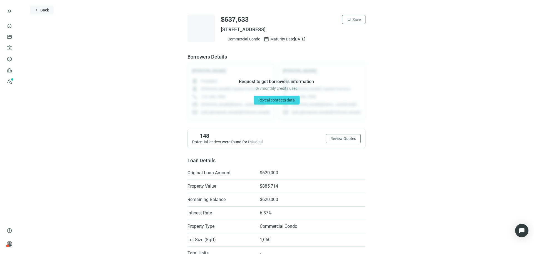
click at [37, 8] on span "arrow_back" at bounding box center [37, 10] width 4 height 4
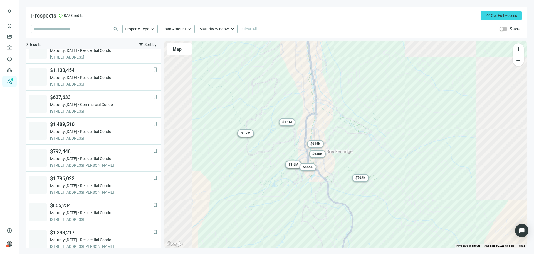
scroll to position [44, 0]
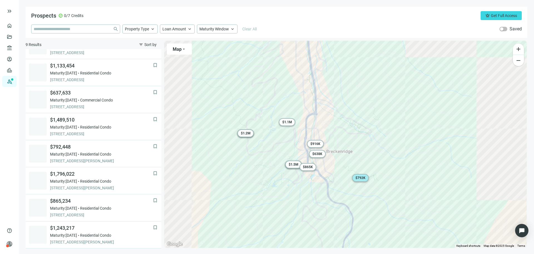
click at [356, 177] on span "$ 792K" at bounding box center [361, 178] width 10 height 4
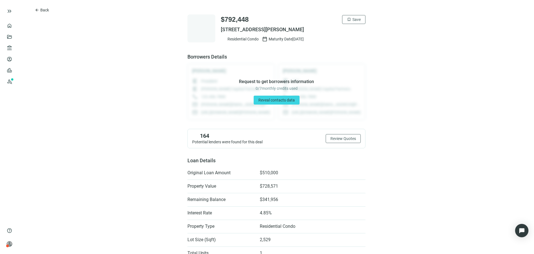
click at [244, 42] on div "$792,448 bookmark Save 52 RETREAT DR, BRECKENRIDGE, CO 80424 Residential Condo …" at bounding box center [277, 28] width 178 height 28
click at [238, 40] on span "Residential Condo" at bounding box center [243, 39] width 31 height 6
drag, startPoint x: 238, startPoint y: 40, endPoint x: 249, endPoint y: 28, distance: 16.2
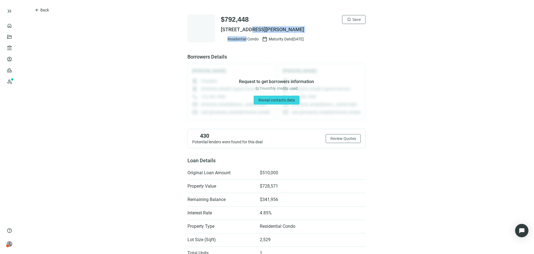
click at [249, 28] on div "$792,448 bookmark Save 52 RETREAT DR, BRECKENRIDGE, CO 80424 Residential Condo …" at bounding box center [293, 28] width 145 height 27
click at [263, 39] on span "calendar_today" at bounding box center [265, 39] width 6 height 6
drag, startPoint x: 263, startPoint y: 39, endPoint x: 256, endPoint y: 28, distance: 13.1
click at [256, 28] on div "$792,448 bookmark Save 52 RETREAT DR, BRECKENRIDGE, CO 80424 Residential Condo …" at bounding box center [293, 28] width 145 height 27
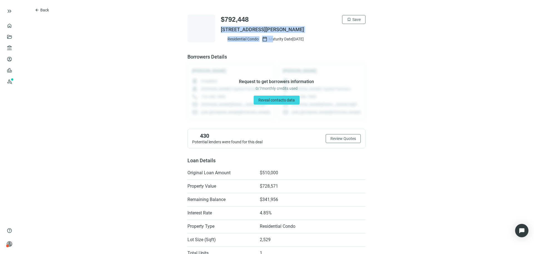
click at [272, 30] on span "52 RETREAT DR, BRECKENRIDGE, CO 80424" at bounding box center [293, 29] width 145 height 7
drag, startPoint x: 272, startPoint y: 30, endPoint x: 257, endPoint y: 48, distance: 23.3
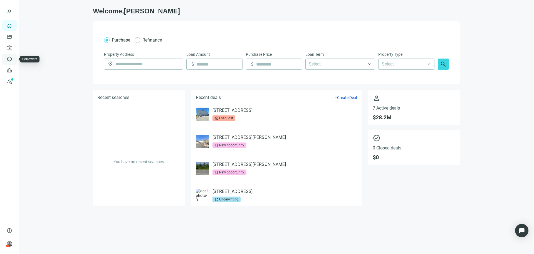
click at [14, 57] on link "Borrowers" at bounding box center [23, 59] width 18 height 4
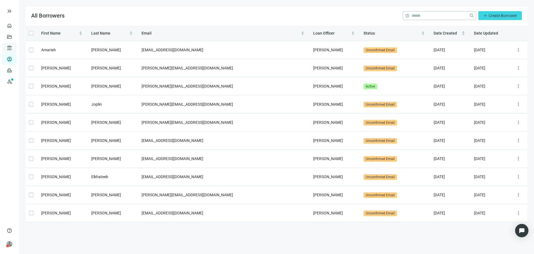
click at [8, 45] on span "account_balance" at bounding box center [9, 48] width 4 height 6
click at [8, 48] on span "account_balance" at bounding box center [9, 48] width 4 height 6
click at [14, 70] on link "Leads" at bounding box center [19, 70] width 11 height 4
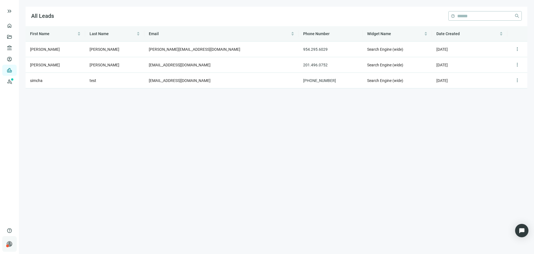
click at [7, 242] on span "person" at bounding box center [10, 244] width 6 height 6
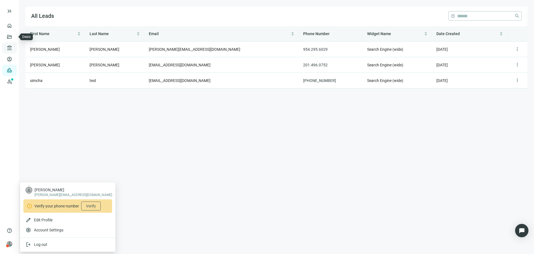
click at [9, 51] on span "account_balance" at bounding box center [9, 48] width 4 height 6
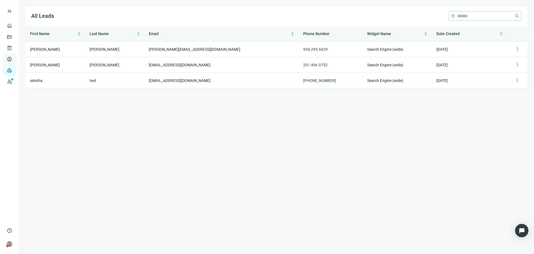
click at [14, 60] on link "Borrowers" at bounding box center [23, 59] width 18 height 4
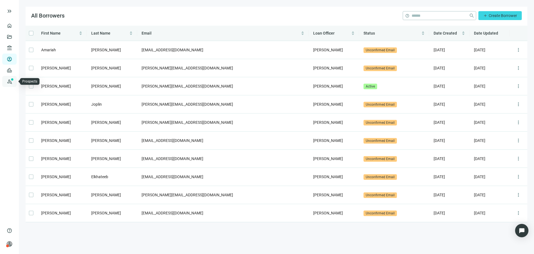
click at [14, 82] on link "Prospects New" at bounding box center [23, 81] width 18 height 11
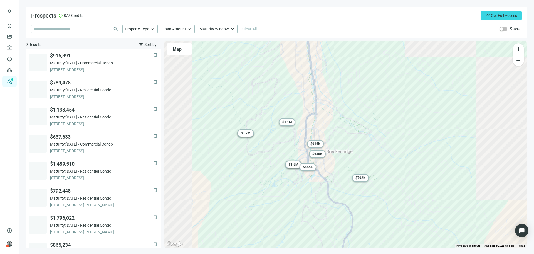
click at [17, 28] on ul "home Overview folder_open Deals account_balance Lenders keyboard_arrow_down acc…" at bounding box center [9, 122] width 19 height 205
click at [14, 28] on link "Overview" at bounding box center [22, 25] width 16 height 4
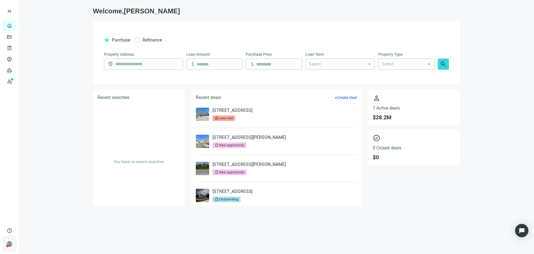
click at [13, 243] on div "person Jaideep Chadha Inner Circle Capital Advisors keyboard_arrow_right" at bounding box center [9, 244] width 14 height 16
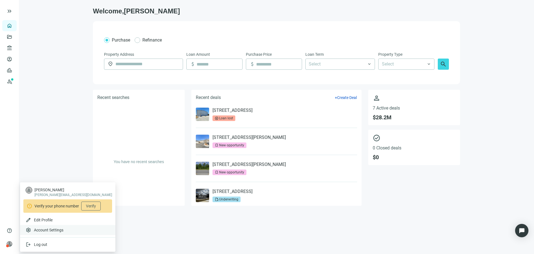
click at [52, 229] on span "Account Settings" at bounding box center [49, 230] width 30 height 6
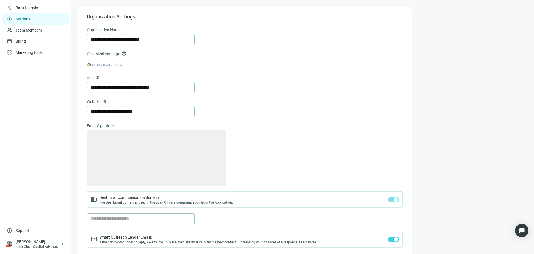
type textarea "**********"
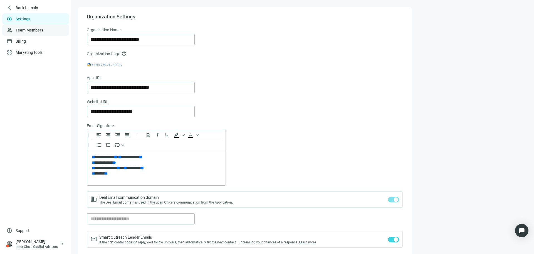
click at [39, 28] on link "Team Members" at bounding box center [30, 30] width 28 height 4
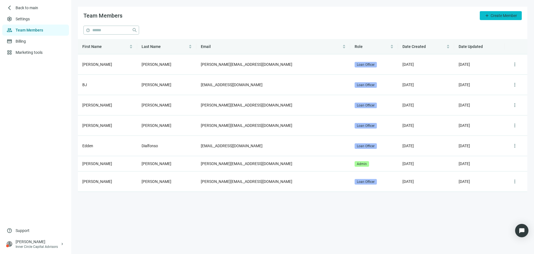
click at [497, 17] on span "Create Member" at bounding box center [504, 15] width 26 height 4
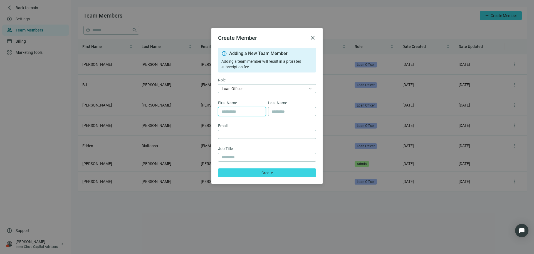
click at [234, 109] on input "text" at bounding box center [242, 111] width 41 height 8
type input "*****"
type input "******"
type input "**********"
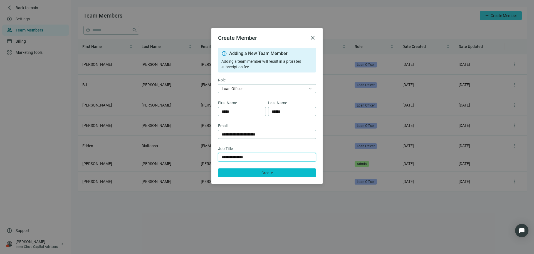
type input "**********"
click at [235, 173] on button "Create" at bounding box center [267, 172] width 98 height 9
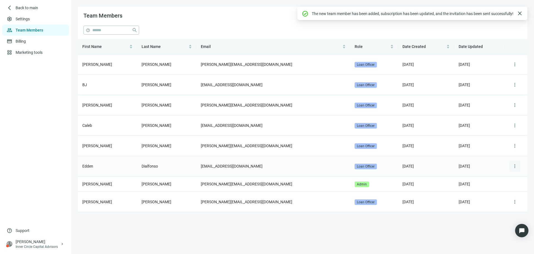
click at [519, 165] on button "more_vert" at bounding box center [515, 165] width 11 height 11
click at [509, 188] on span "Delete" at bounding box center [510, 190] width 11 height 4
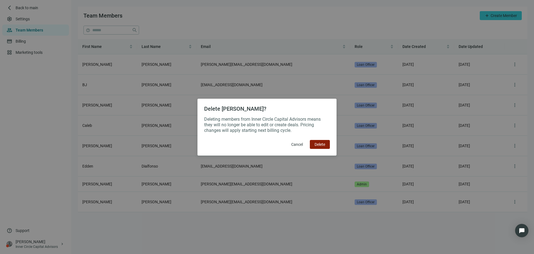
click at [325, 143] on button "Delete" at bounding box center [320, 144] width 20 height 9
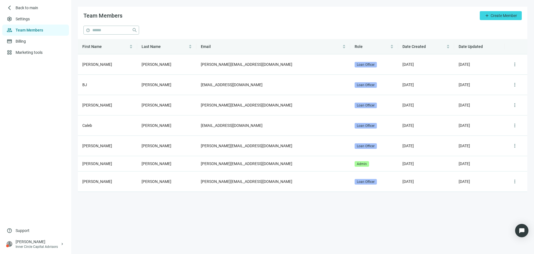
click at [354, 214] on main "Team Members add Create Member help close First Name Last Name Email Role Date …" at bounding box center [302, 127] width 463 height 254
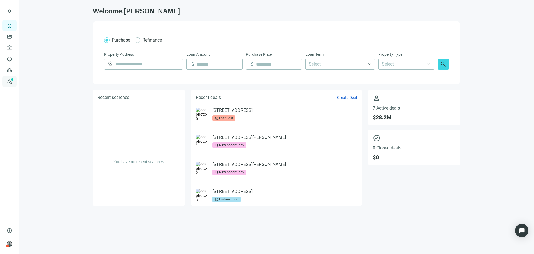
click at [14, 82] on link "Prospects New" at bounding box center [23, 81] width 18 height 11
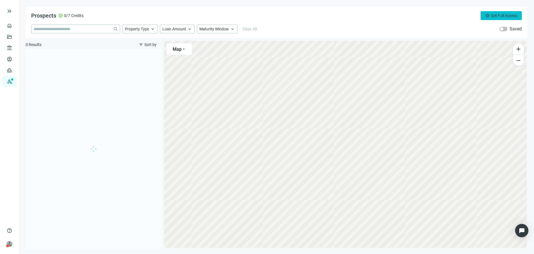
click at [493, 18] on span "Get Full Access" at bounding box center [504, 15] width 26 height 4
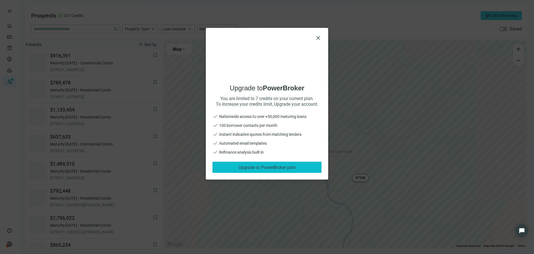
click at [256, 167] on span "Upgrade to PowerBroker plan" at bounding box center [267, 167] width 57 height 5
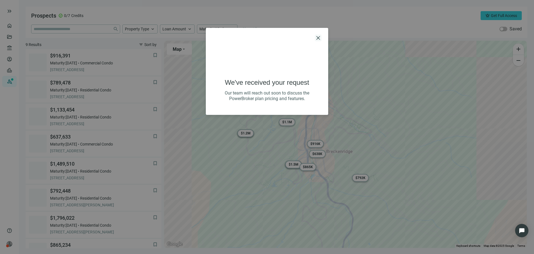
click at [318, 37] on span "close" at bounding box center [318, 38] width 7 height 7
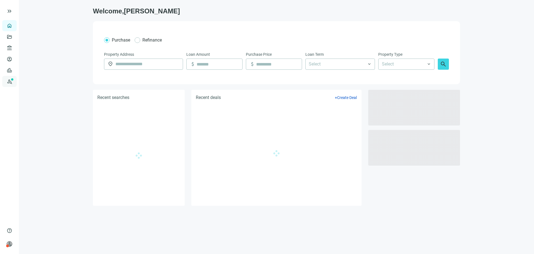
click at [14, 83] on link "Prospects New" at bounding box center [23, 81] width 18 height 11
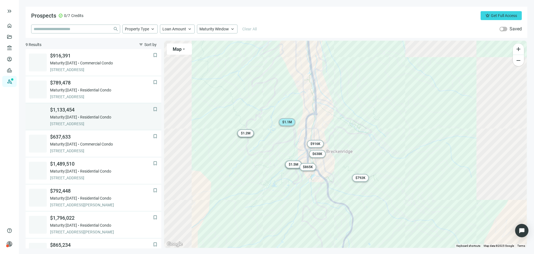
click at [85, 111] on span "$1,133,454" at bounding box center [101, 109] width 103 height 7
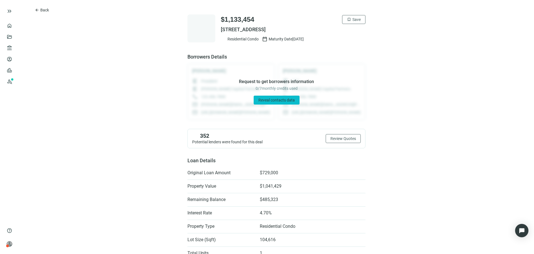
click at [277, 100] on span "Reveal contacts data" at bounding box center [277, 100] width 36 height 4
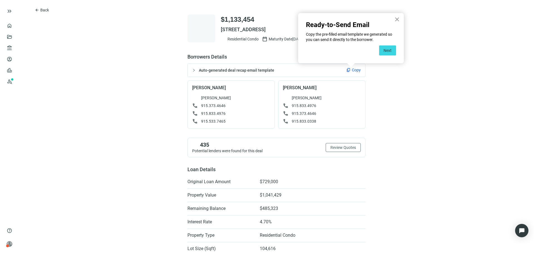
click at [398, 18] on button "×" at bounding box center [397, 19] width 5 height 9
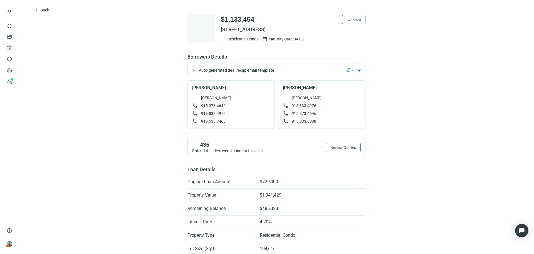
click at [297, 41] on span "Maturity Date [DATE]" at bounding box center [286, 39] width 35 height 6
drag, startPoint x: 297, startPoint y: 41, endPoint x: 227, endPoint y: 22, distance: 72.0
click at [227, 22] on div "$1,133,454 bookmark Save [STREET_ADDRESS] Residential Condo calendar_today Matu…" at bounding box center [293, 28] width 145 height 27
click at [227, 22] on span "$1,133,454" at bounding box center [237, 19] width 33 height 9
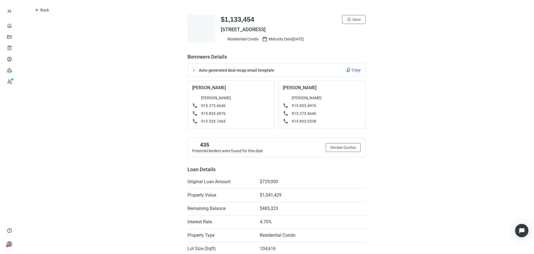
click at [45, 6] on button "arrow_back Back" at bounding box center [42, 10] width 24 height 9
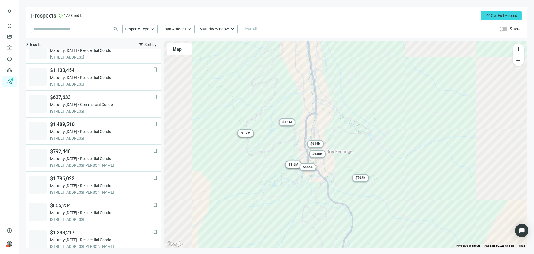
scroll to position [44, 0]
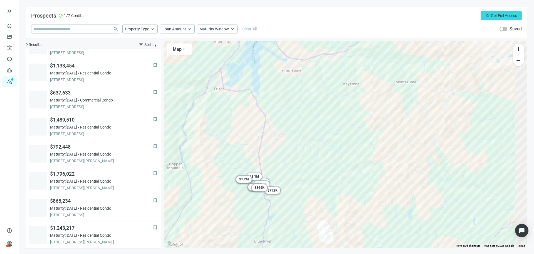
drag, startPoint x: 376, startPoint y: 115, endPoint x: 267, endPoint y: 172, distance: 123.5
click at [267, 172] on div "To activate drag with keyboard, press Alt + Enter. Once in keyboard drag state,…" at bounding box center [345, 144] width 363 height 207
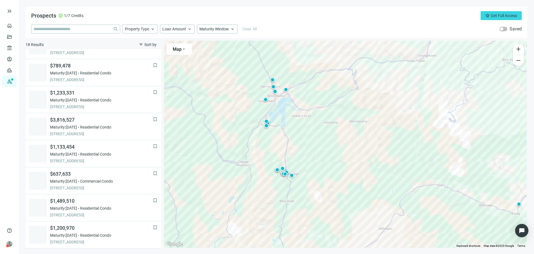
scroll to position [71, 0]
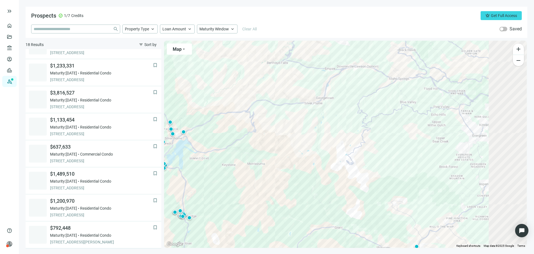
drag, startPoint x: 370, startPoint y: 129, endPoint x: 222, endPoint y: 161, distance: 151.4
click at [221, 163] on div "To activate drag with keyboard, press Alt + Enter. Once in keyboard drag state,…" at bounding box center [345, 144] width 363 height 207
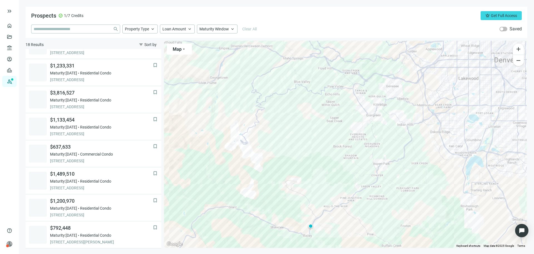
drag, startPoint x: 362, startPoint y: 167, endPoint x: 309, endPoint y: 169, distance: 52.9
click at [310, 168] on div "To activate drag with keyboard, press Alt + Enter. Once in keyboard drag state,…" at bounding box center [345, 144] width 363 height 207
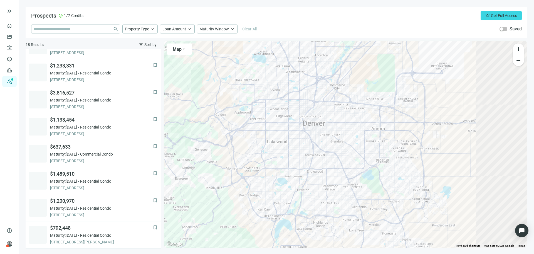
drag, startPoint x: 337, startPoint y: 165, endPoint x: 341, endPoint y: 215, distance: 50.0
click at [341, 215] on div "To activate drag with keyboard, press Alt + Enter. Once in keyboard drag state,…" at bounding box center [345, 144] width 363 height 207
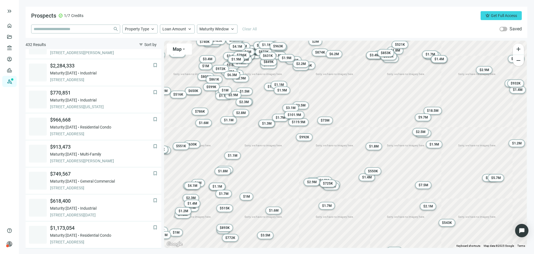
click at [499, 178] on span "$ 5.7M" at bounding box center [497, 178] width 10 height 4
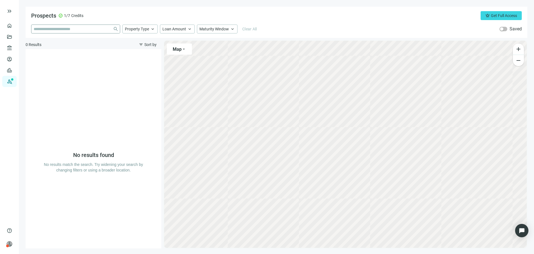
click at [70, 33] on span "close" at bounding box center [75, 28] width 89 height 9
click at [71, 30] on input "search" at bounding box center [72, 29] width 77 height 8
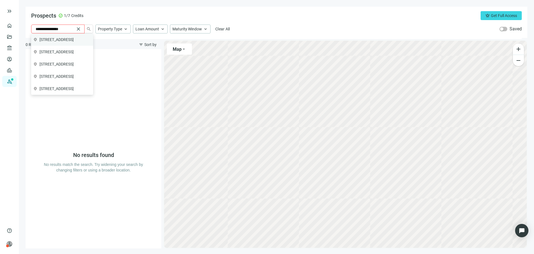
click at [73, 39] on span "5370 West 3rd Place, Lakewood, CO, USA" at bounding box center [57, 40] width 34 height 6
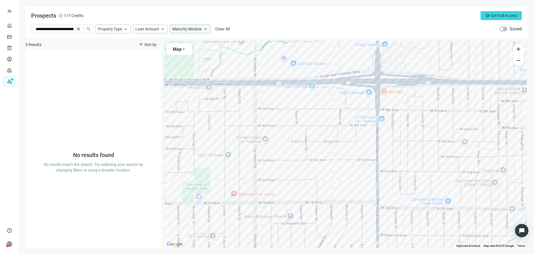
click at [208, 29] on span "keyboard_arrow_up" at bounding box center [205, 28] width 5 height 5
click at [207, 29] on span "keyboard_arrow_up" at bounding box center [205, 29] width 4 height 4
click at [75, 28] on input "**********" at bounding box center [55, 29] width 39 height 6
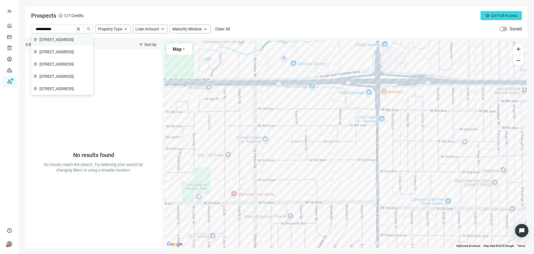
click at [73, 38] on span "3925 South Oneida Street, Denver, CO, USA" at bounding box center [57, 40] width 34 height 6
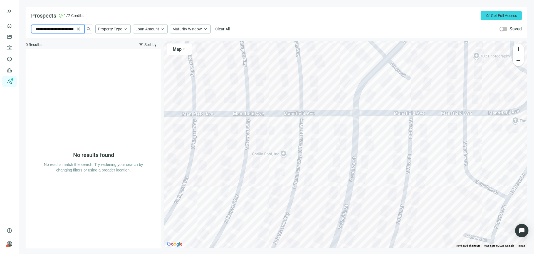
click at [48, 29] on input "**********" at bounding box center [55, 29] width 39 height 6
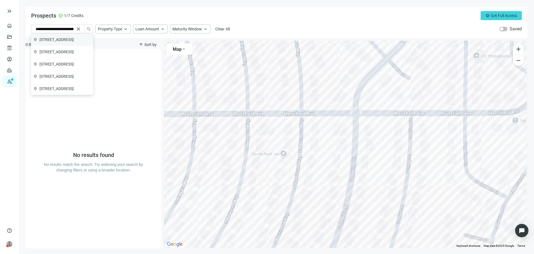
click at [51, 34] on div "location_on 3925 Oneida Street, Denver, CO, USA" at bounding box center [62, 39] width 62 height 12
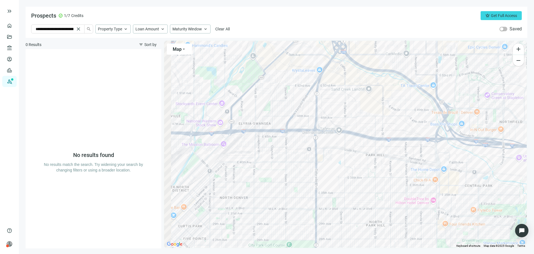
drag, startPoint x: 269, startPoint y: 141, endPoint x: 341, endPoint y: 161, distance: 75.1
click at [347, 164] on div at bounding box center [345, 144] width 363 height 207
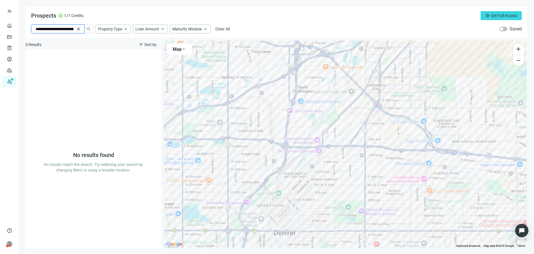
click at [73, 28] on input "**********" at bounding box center [55, 29] width 39 height 6
paste input "search"
click at [74, 39] on span "[STREET_ADDRESS]" at bounding box center [57, 40] width 34 height 6
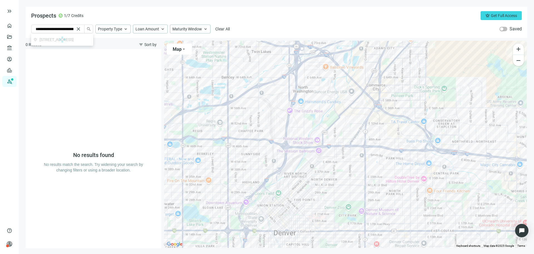
type input "**********"
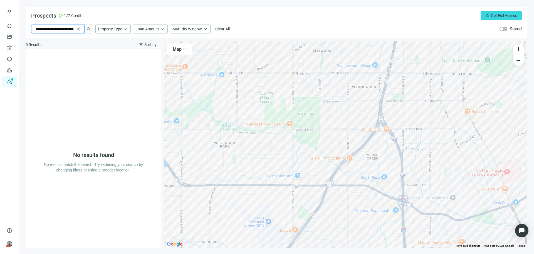
click at [81, 29] on span "close" at bounding box center [79, 29] width 6 height 6
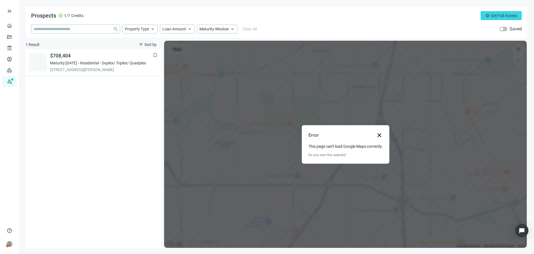
click at [383, 134] on button "Close dialog" at bounding box center [379, 135] width 7 height 7
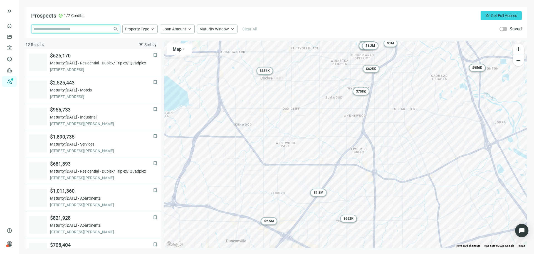
click at [71, 28] on input "search" at bounding box center [72, 29] width 77 height 8
paste input "**********"
click at [77, 37] on span "[STREET_ADDRESS]" at bounding box center [59, 40] width 34 height 6
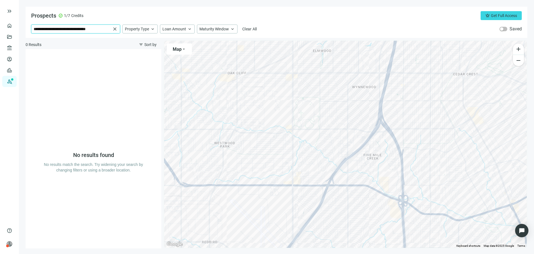
click at [69, 28] on input "**********" at bounding box center [72, 29] width 77 height 8
paste input "search"
click at [76, 40] on span "[STREET_ADDRESS]" at bounding box center [59, 40] width 34 height 6
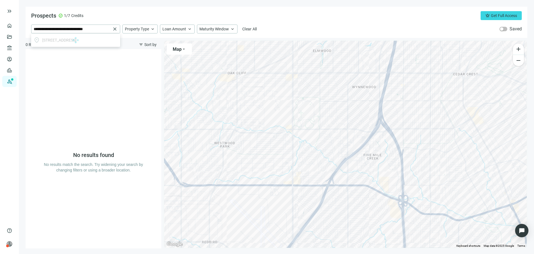
type input "**********"
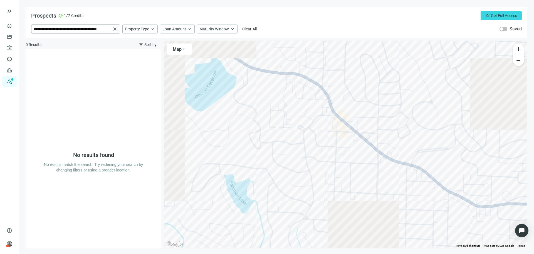
click at [116, 30] on span "close" at bounding box center [115, 29] width 6 height 6
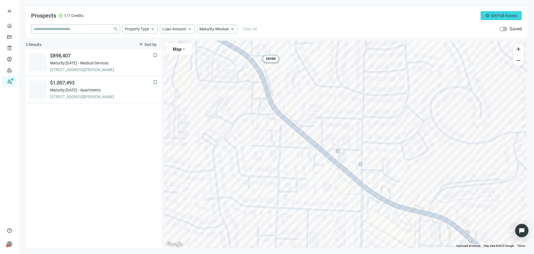
drag, startPoint x: 276, startPoint y: 147, endPoint x: 261, endPoint y: 165, distance: 24.3
click at [261, 165] on div "To activate drag with keyboard, press Alt + Enter. Once in keyboard drag state,…" at bounding box center [345, 144] width 363 height 207
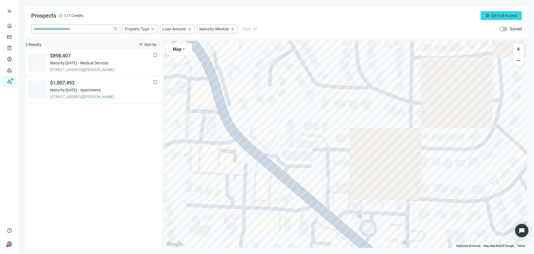
drag, startPoint x: 236, startPoint y: 134, endPoint x: 265, endPoint y: 192, distance: 64.7
click at [265, 192] on div "To activate drag with keyboard, press Alt + Enter. Once in keyboard drag state,…" at bounding box center [345, 144] width 363 height 207
click at [149, 28] on span "Property Type" at bounding box center [137, 28] width 24 height 5
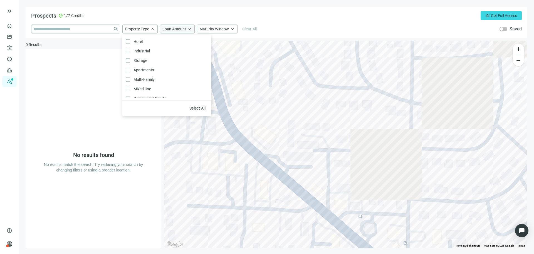
click at [179, 26] on span "Loan Amount" at bounding box center [175, 28] width 24 height 5
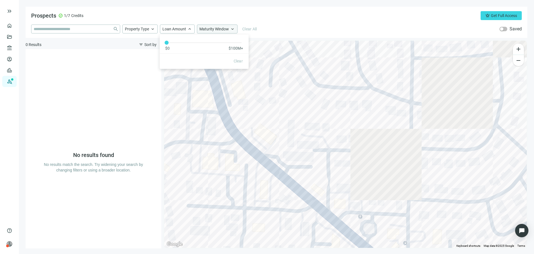
click at [223, 30] on span "Maturity Window" at bounding box center [215, 28] width 30 height 5
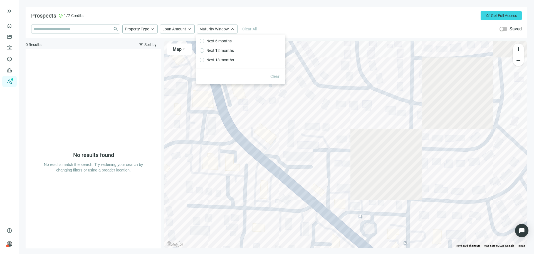
click at [239, 136] on div at bounding box center [345, 144] width 363 height 207
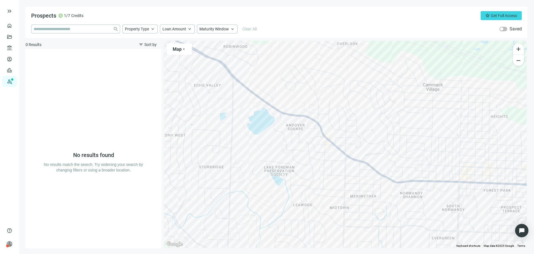
drag, startPoint x: 248, startPoint y: 151, endPoint x: 234, endPoint y: 140, distance: 17.9
click at [234, 140] on div at bounding box center [345, 144] width 363 height 207
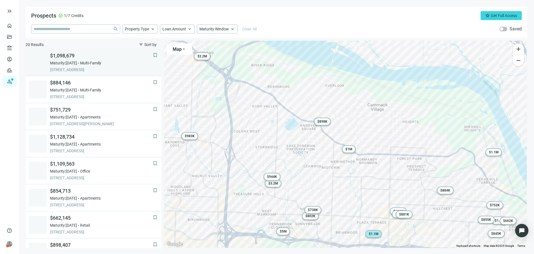
click at [97, 68] on span "[STREET_ADDRESS]" at bounding box center [101, 70] width 103 height 6
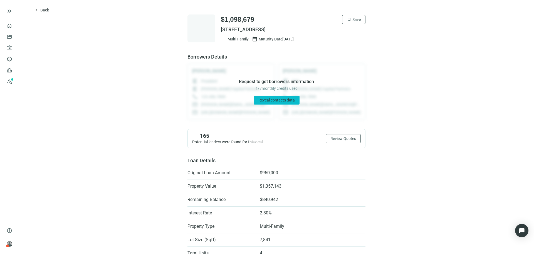
click at [266, 101] on span "Reveal contacts data" at bounding box center [277, 100] width 36 height 4
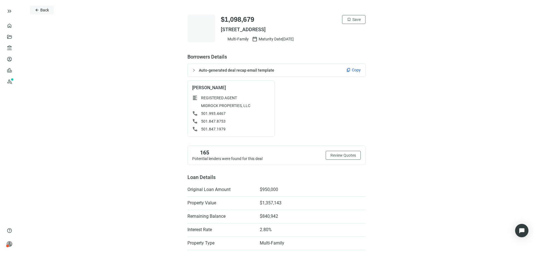
click at [34, 9] on button "arrow_back Back" at bounding box center [42, 10] width 24 height 9
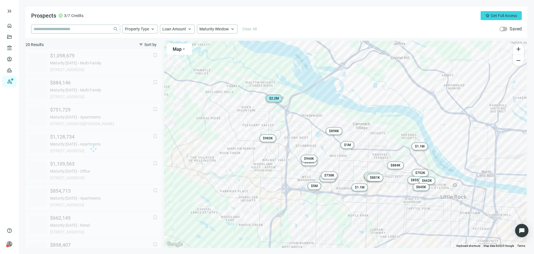
click at [274, 95] on div "$ 2.2M" at bounding box center [274, 98] width 16 height 8
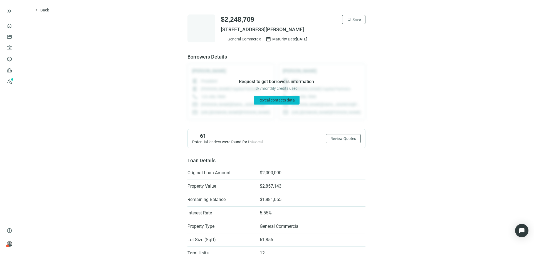
click at [269, 100] on span "Reveal contacts data" at bounding box center [277, 100] width 36 height 4
